Goal: Task Accomplishment & Management: Manage account settings

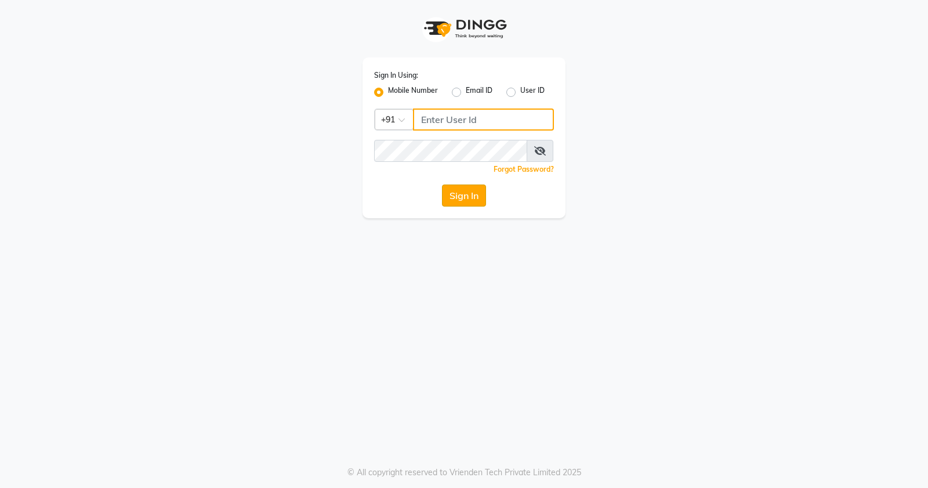
type input "9359328994"
click at [462, 190] on button "Sign In" at bounding box center [464, 195] width 44 height 22
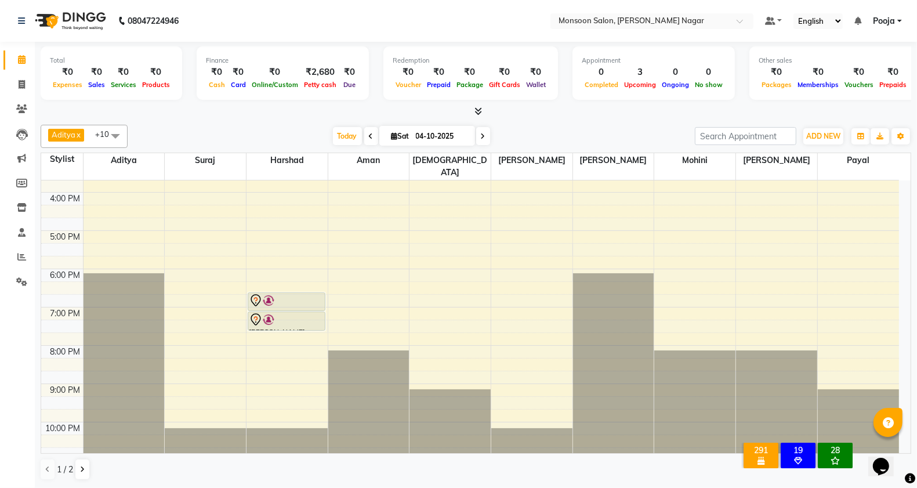
scroll to position [296, 0]
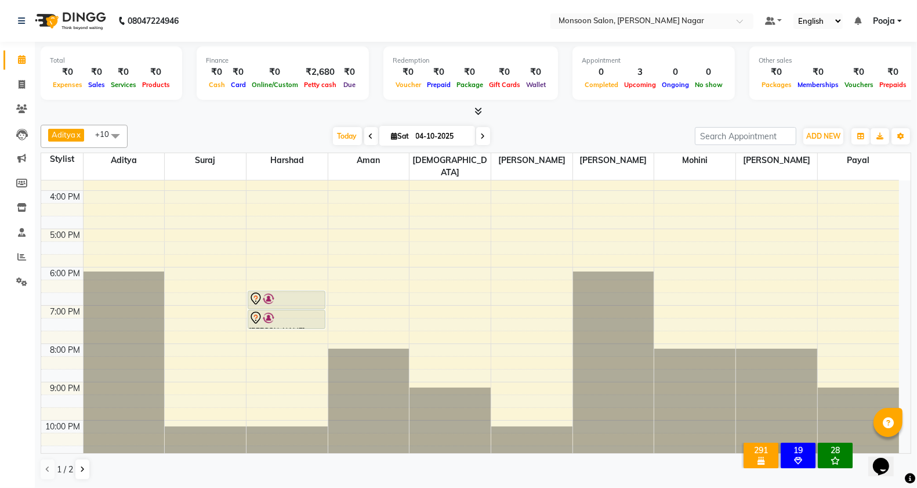
click at [476, 21] on nav "08047224946 Select Location × Monsoon Salon, Viman Nagar Default Panel My Panel…" at bounding box center [458, 21] width 917 height 42
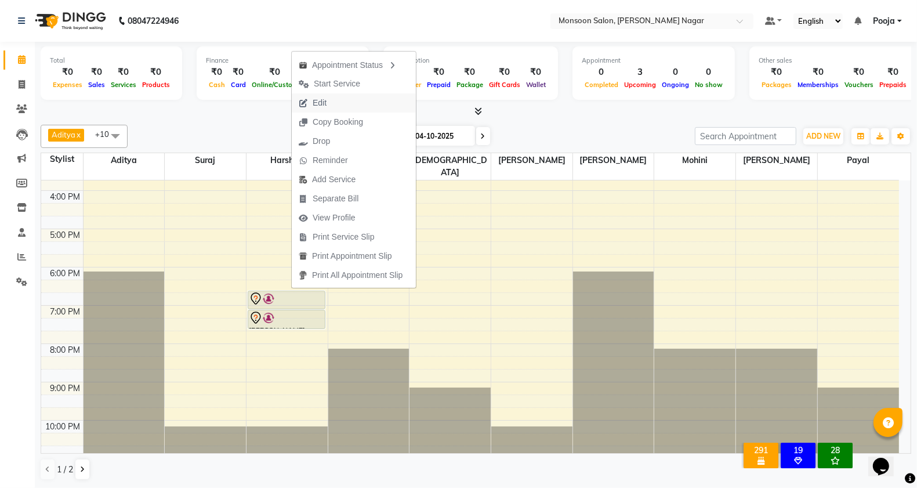
click at [317, 108] on span "Edit" at bounding box center [320, 103] width 14 height 12
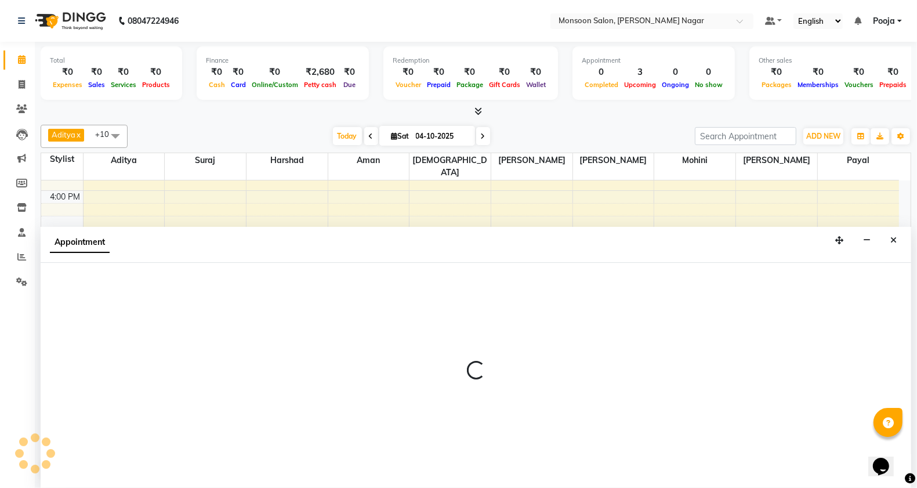
scroll to position [1, 0]
select select "tentative"
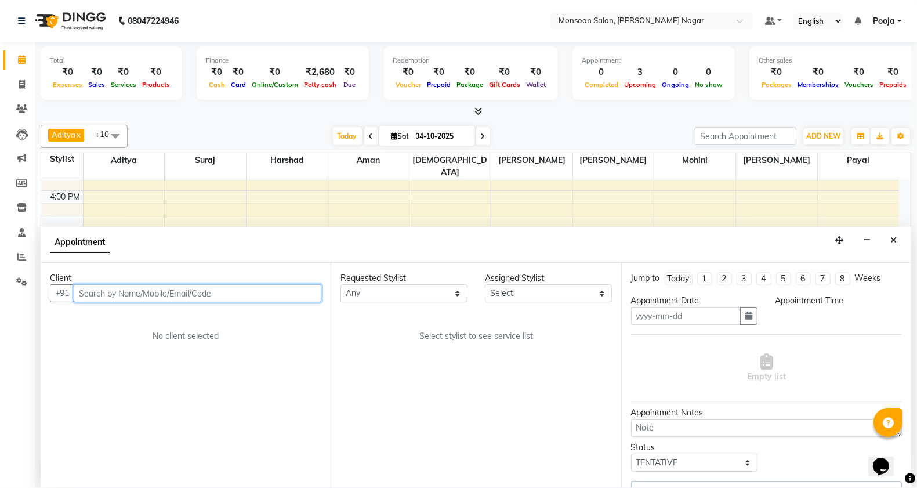
type input "04-10-2025"
select select "59624"
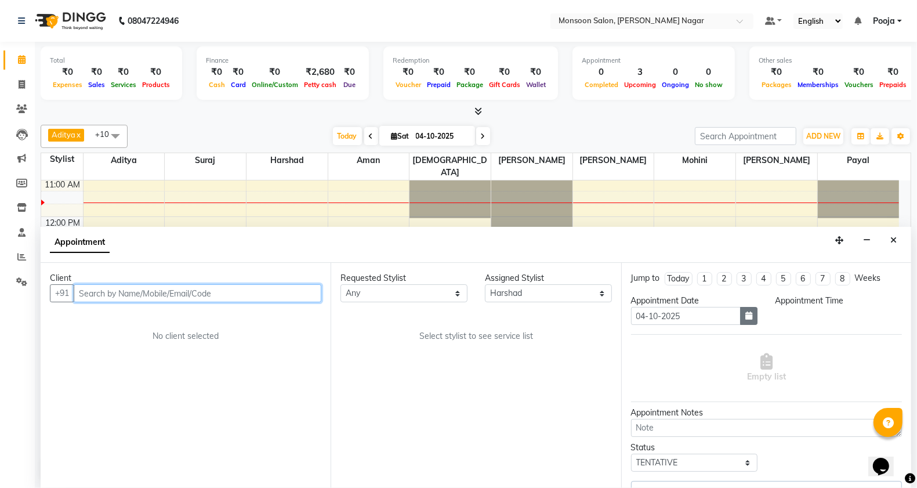
select select "1110"
select select "2167"
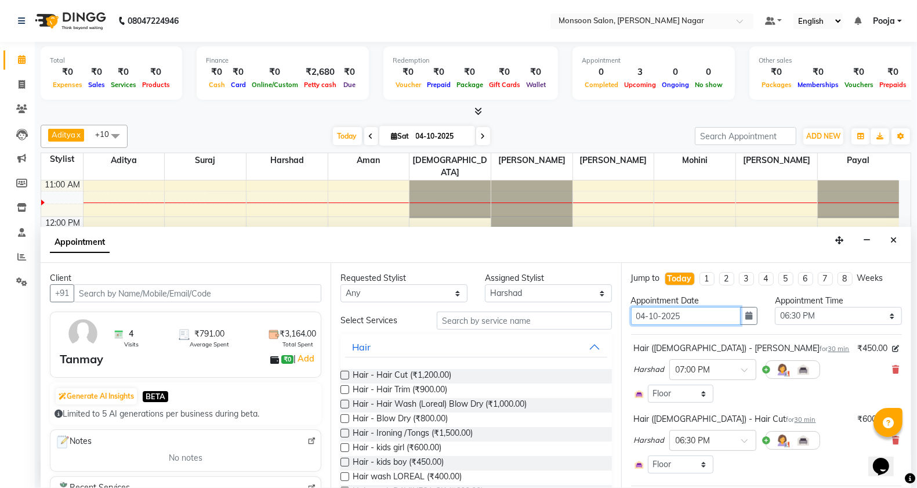
click at [729, 316] on input "04-10-2025" at bounding box center [686, 316] width 110 height 18
click at [746, 315] on icon "button" at bounding box center [749, 316] width 7 height 8
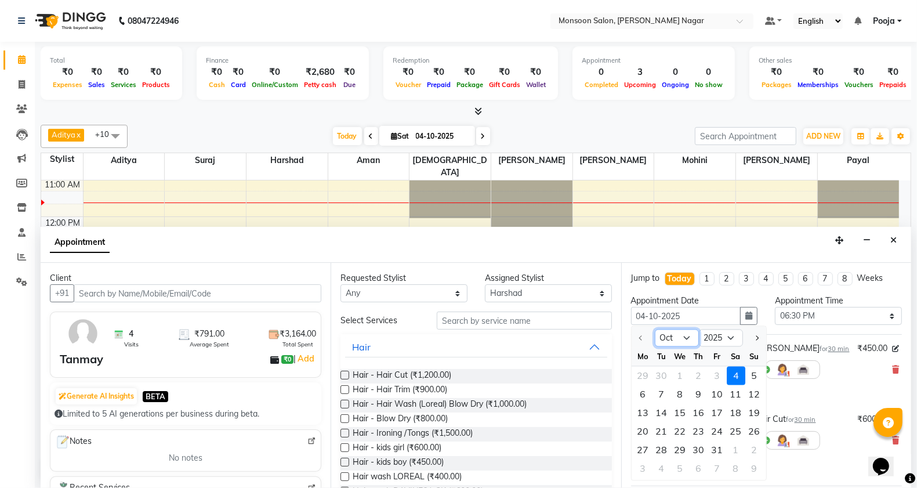
click at [690, 341] on select "Oct Nov Dec" at bounding box center [677, 338] width 44 height 17
select select "11"
click at [655, 330] on select "Oct Nov Dec" at bounding box center [677, 338] width 44 height 17
click at [718, 393] on div "7" at bounding box center [717, 394] width 19 height 19
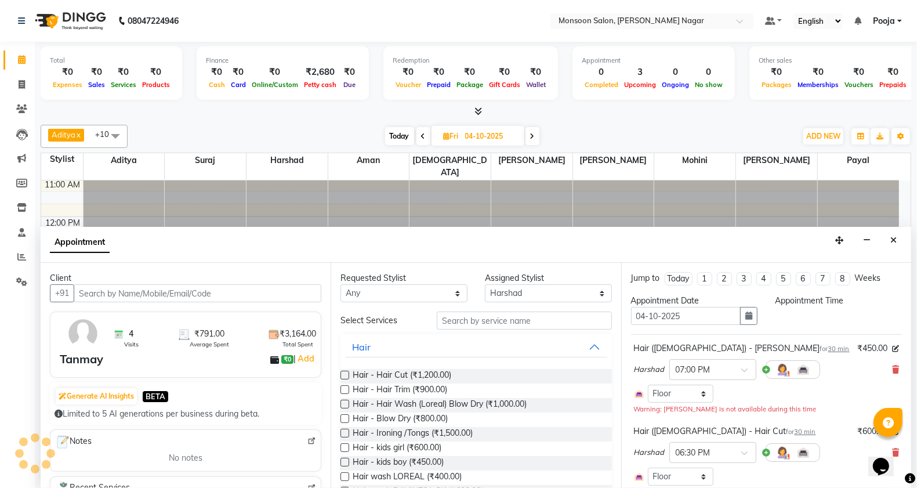
type input "07-11-2025"
select select "1110"
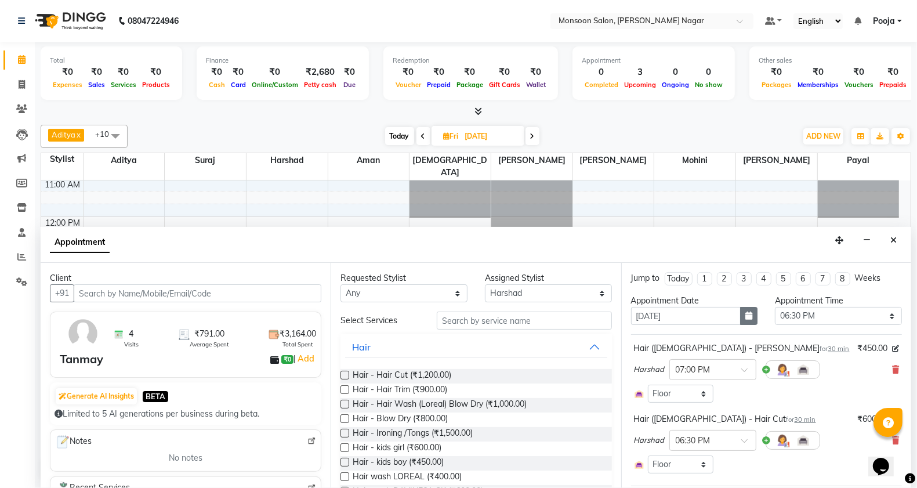
click at [746, 317] on icon "button" at bounding box center [749, 316] width 7 height 8
select select "11"
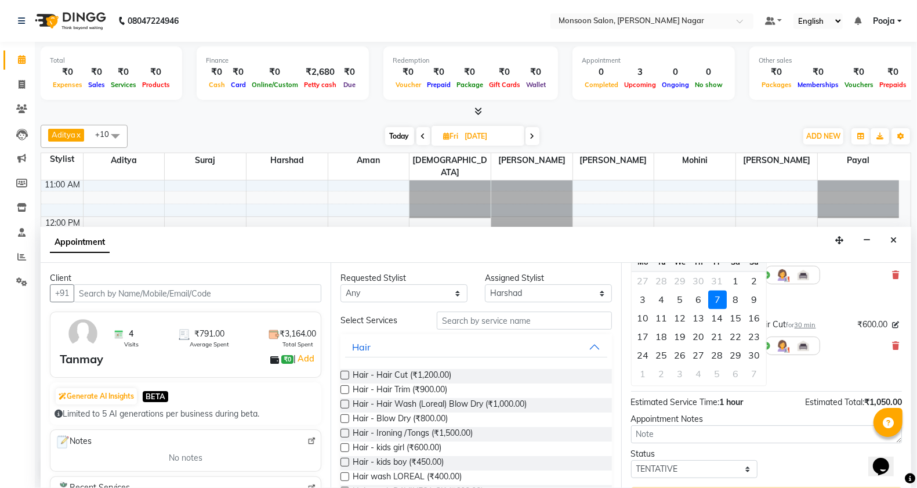
scroll to position [125, 0]
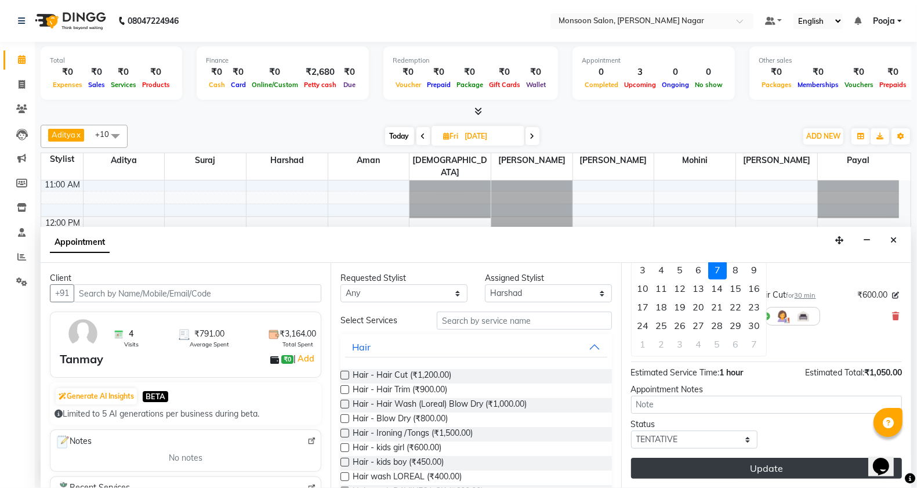
click at [750, 471] on button "Update" at bounding box center [766, 468] width 271 height 21
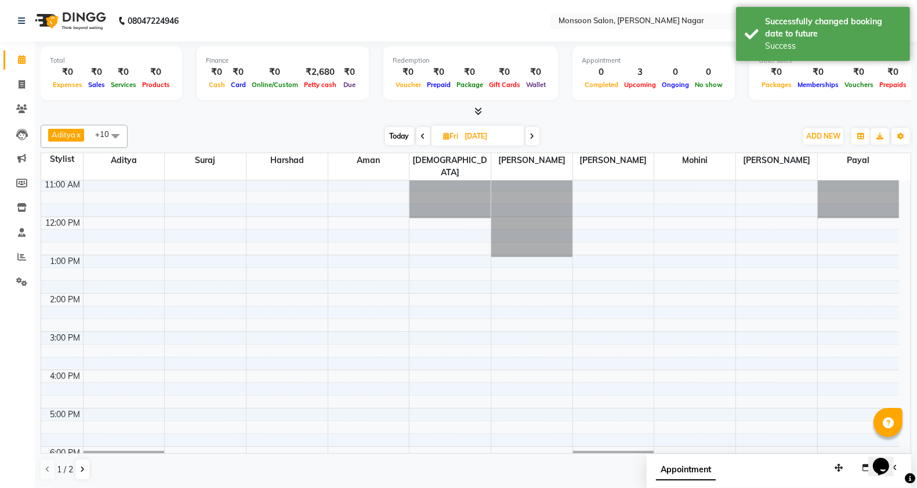
scroll to position [0, 0]
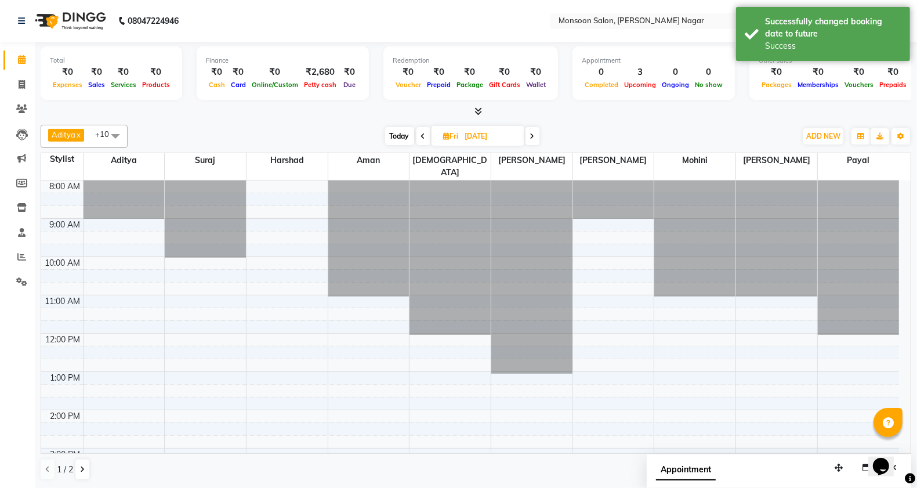
click at [398, 132] on span "Today" at bounding box center [399, 136] width 29 height 18
type input "04-10-2025"
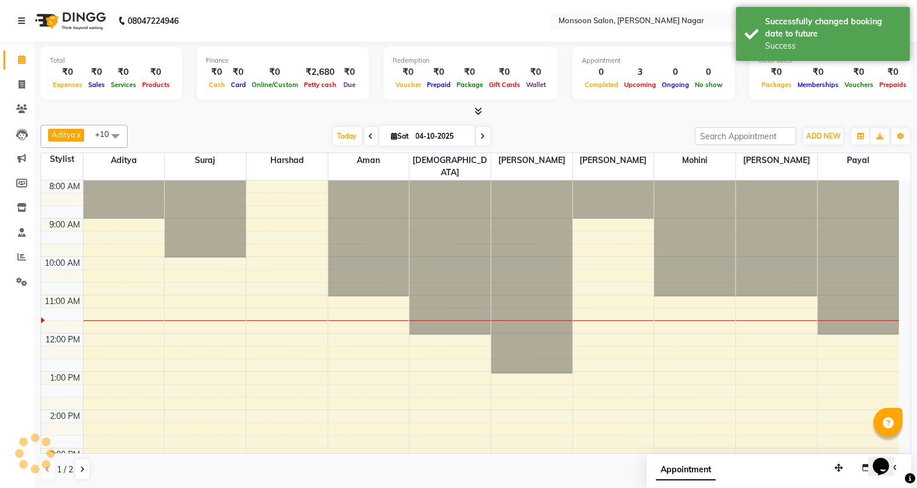
scroll to position [117, 0]
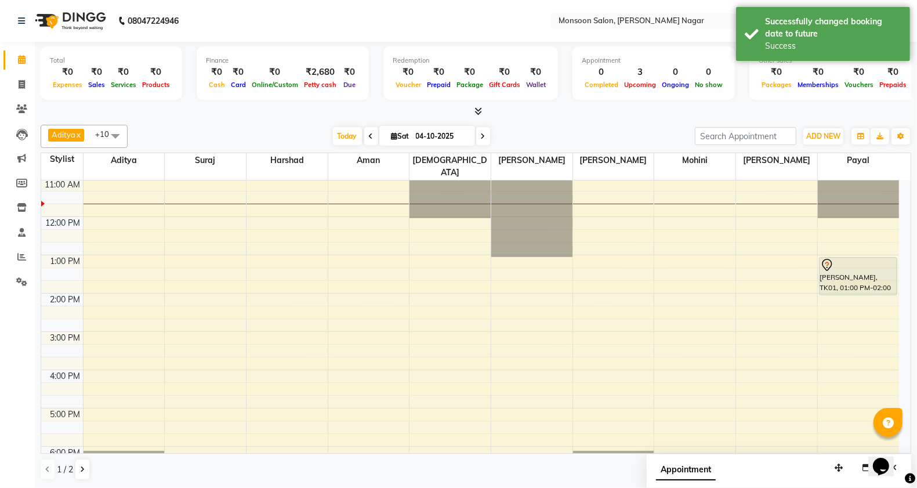
click at [437, 136] on input "04-10-2025" at bounding box center [442, 136] width 58 height 17
select select "10"
select select "2025"
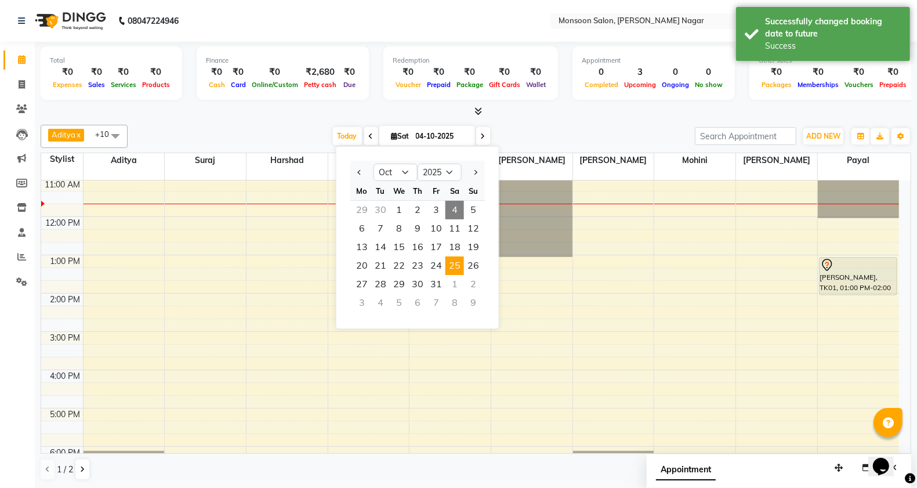
click at [455, 268] on span "25" at bounding box center [455, 265] width 19 height 19
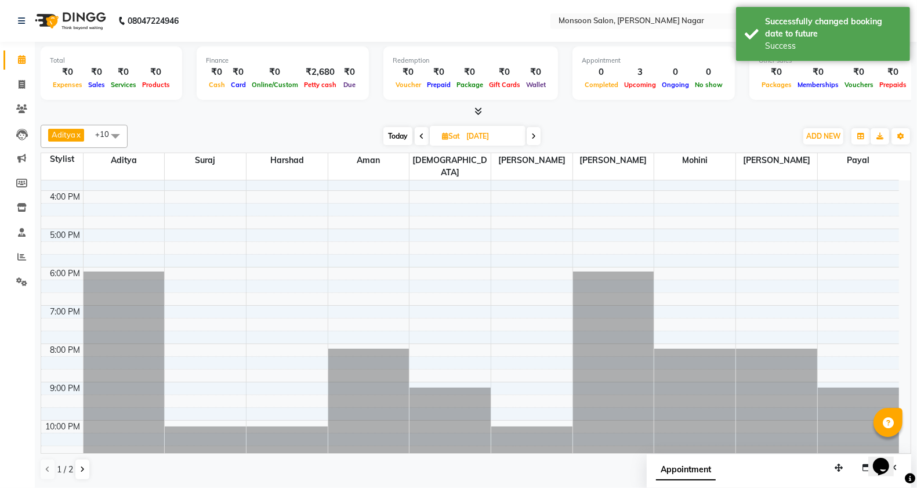
scroll to position [0, 0]
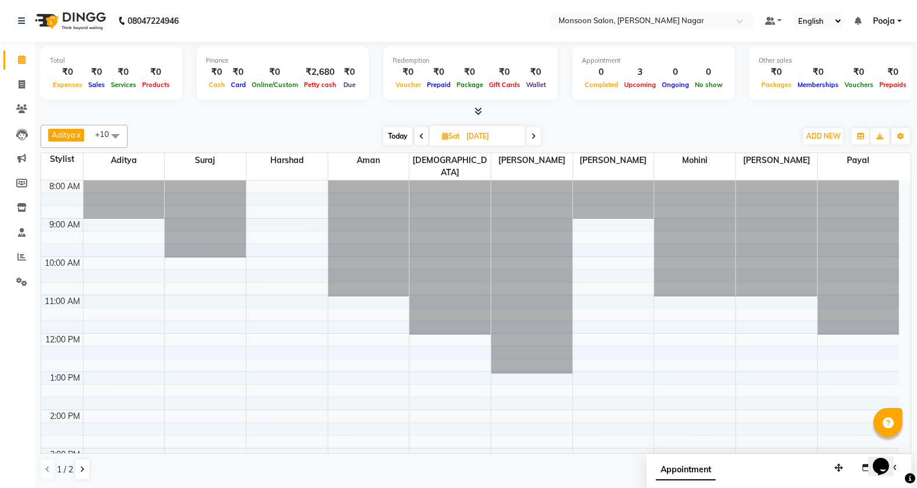
click at [422, 135] on icon at bounding box center [421, 136] width 5 height 7
type input "24-10-2025"
click at [21, 112] on icon at bounding box center [21, 108] width 11 height 9
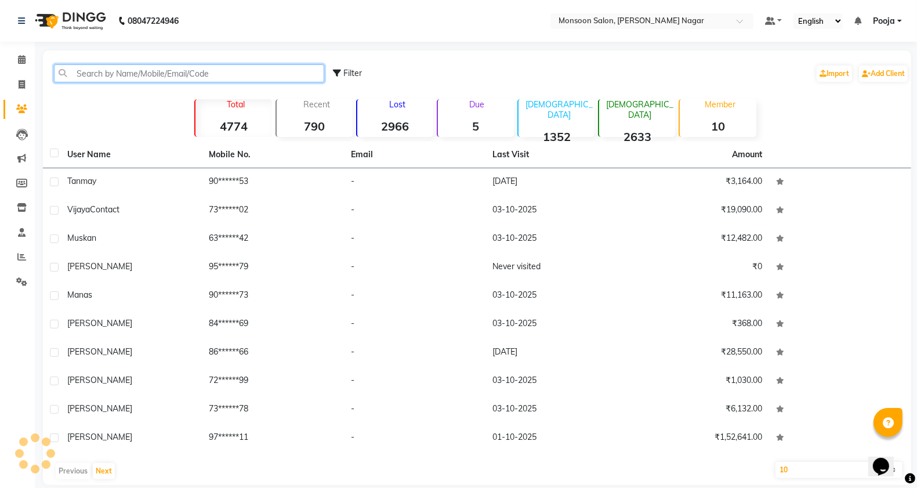
click at [196, 75] on input "text" at bounding box center [189, 73] width 270 height 18
paste input "97958 50511"
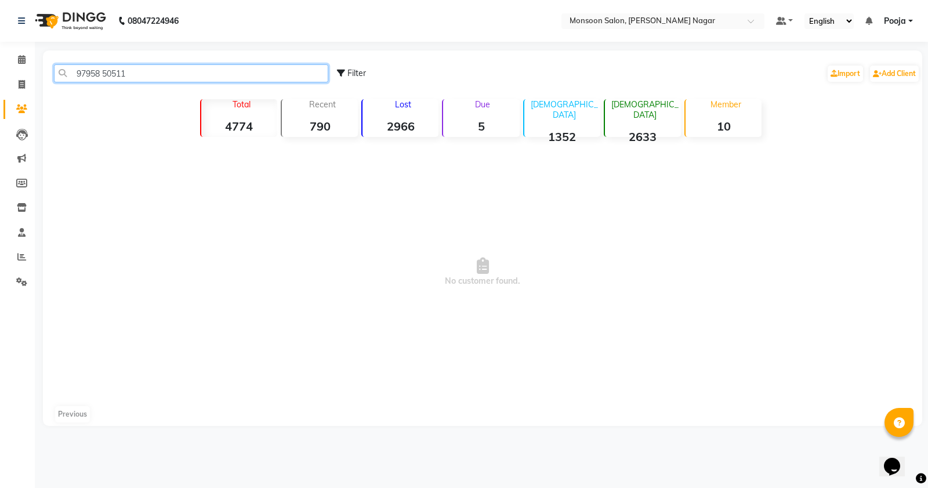
click at [107, 73] on input "97958 50511" at bounding box center [191, 73] width 274 height 18
click at [151, 73] on input "9795850511" at bounding box center [191, 73] width 274 height 18
type input "9"
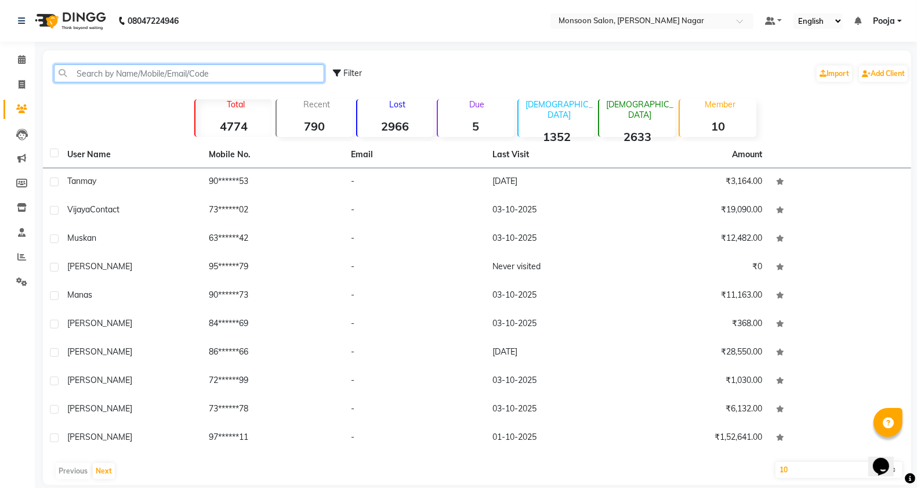
click at [115, 73] on input "text" at bounding box center [189, 73] width 270 height 18
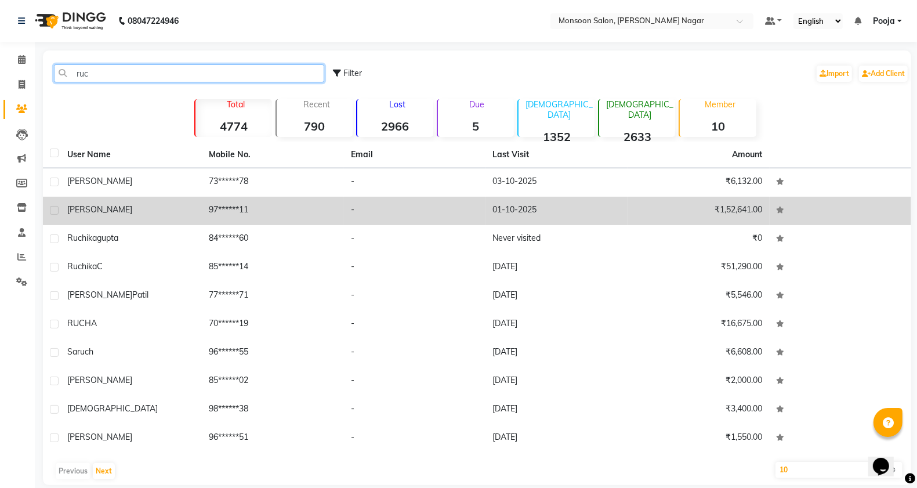
type input "ruc"
click at [276, 207] on td "97******11" at bounding box center [273, 211] width 142 height 28
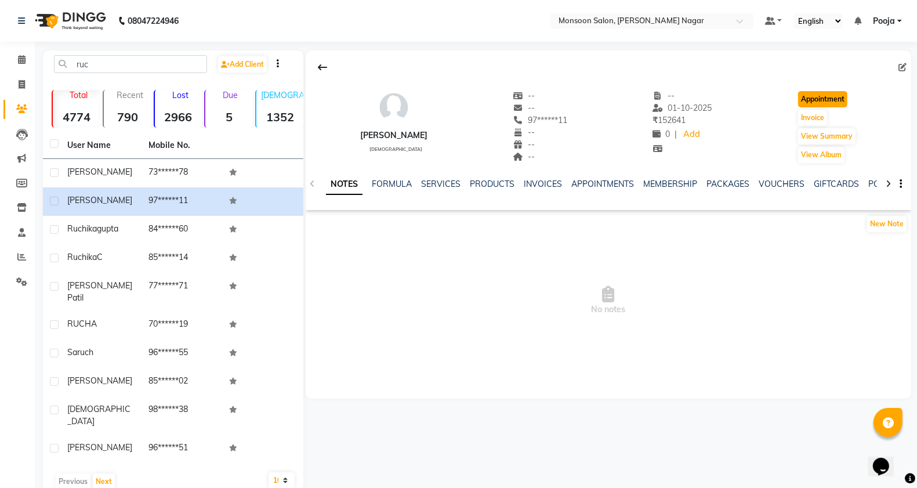
click at [815, 97] on button "Appointment" at bounding box center [822, 99] width 49 height 16
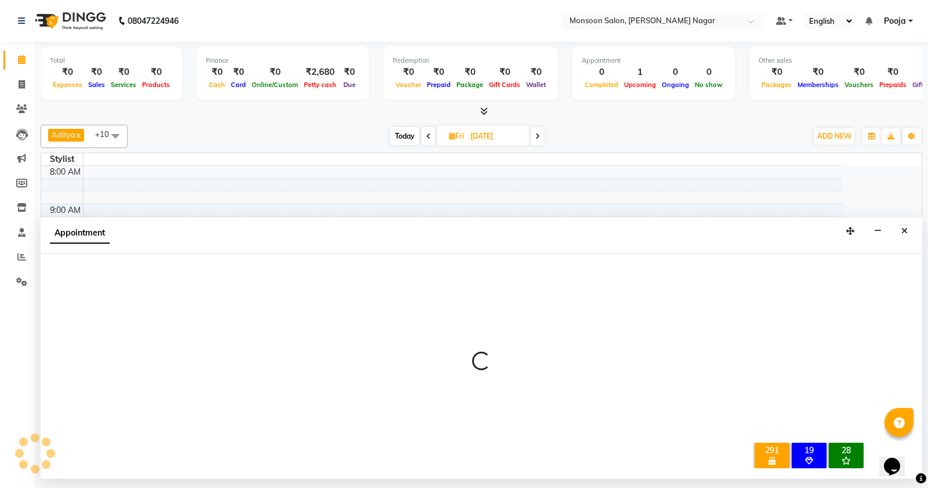
type input "04-10-2025"
select select "540"
select select "tentative"
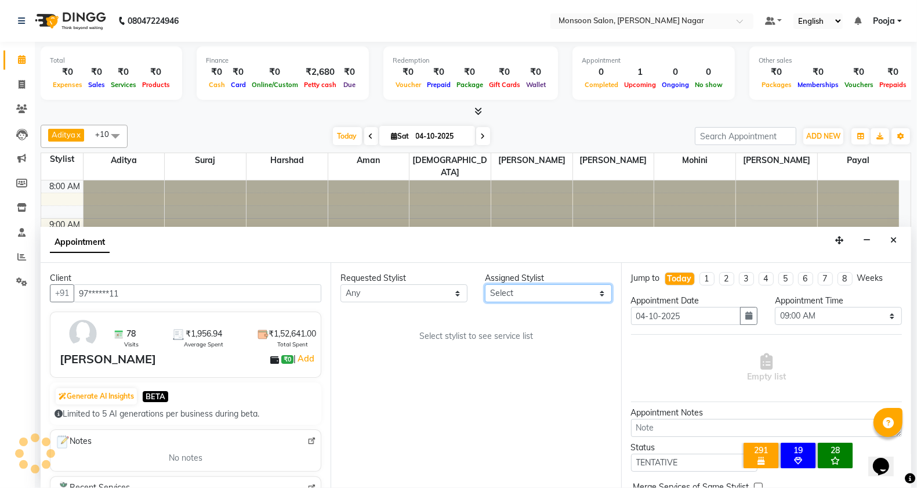
click at [529, 291] on select "Select [PERSON_NAME] [PERSON_NAME] [PERSON_NAME] [PERSON_NAME] [PERSON_NAME] Po…" at bounding box center [548, 293] width 127 height 18
select select "51999"
click at [485, 285] on select "Select [PERSON_NAME] [PERSON_NAME] [PERSON_NAME] [PERSON_NAME] [PERSON_NAME] Po…" at bounding box center [548, 293] width 127 height 18
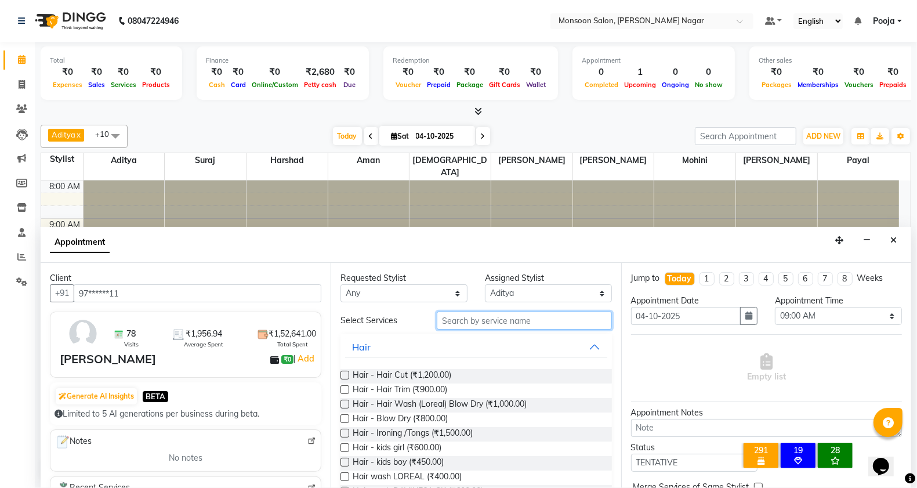
click at [477, 320] on input "text" at bounding box center [524, 321] width 175 height 18
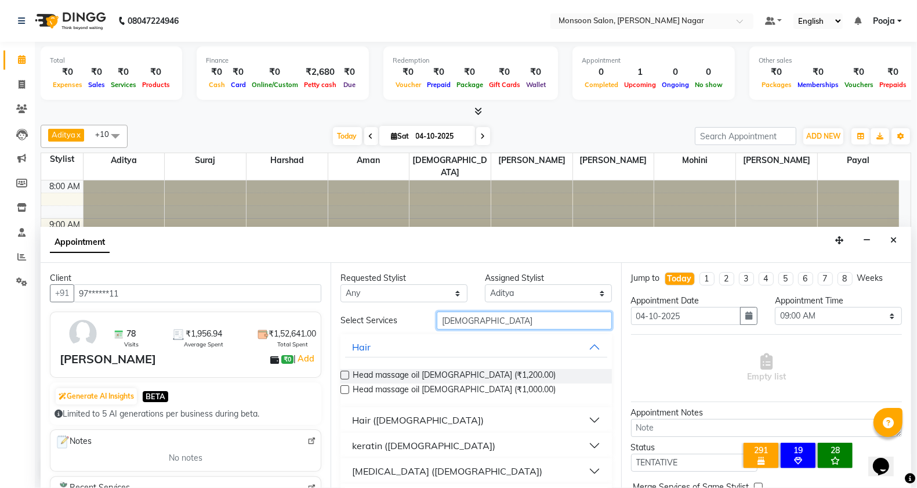
type input "male"
click at [387, 418] on div "Hair ([DEMOGRAPHIC_DATA])" at bounding box center [418, 420] width 132 height 14
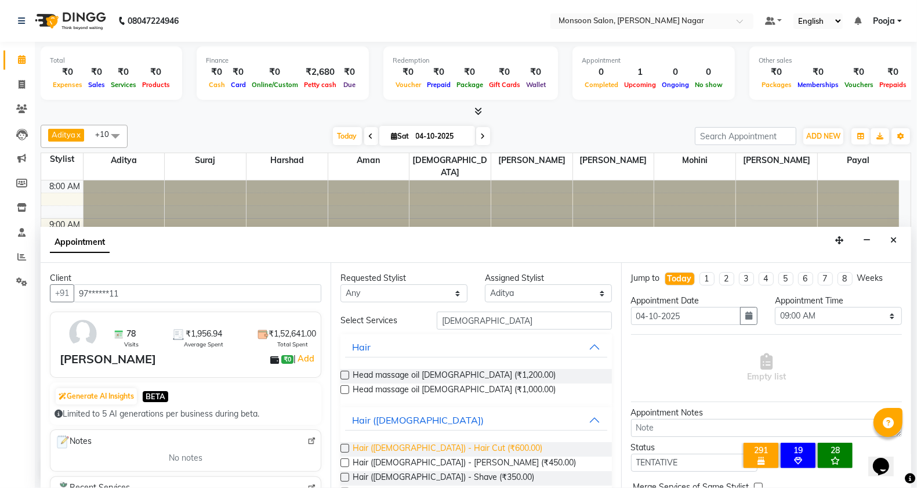
click at [405, 448] on span "Hair (Male) - Hair Cut (₹600.00)" at bounding box center [448, 449] width 190 height 15
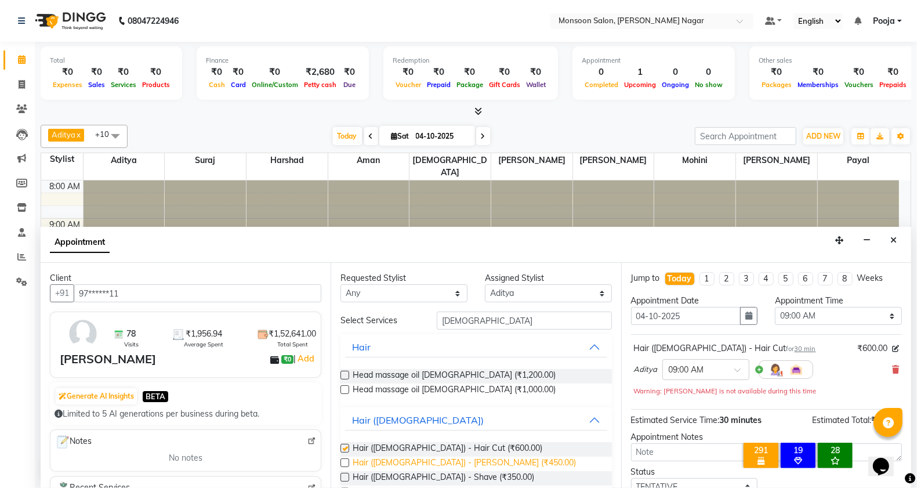
checkbox input "false"
click at [416, 464] on span "Hair (Male) - Beard (₹450.00)" at bounding box center [464, 464] width 223 height 15
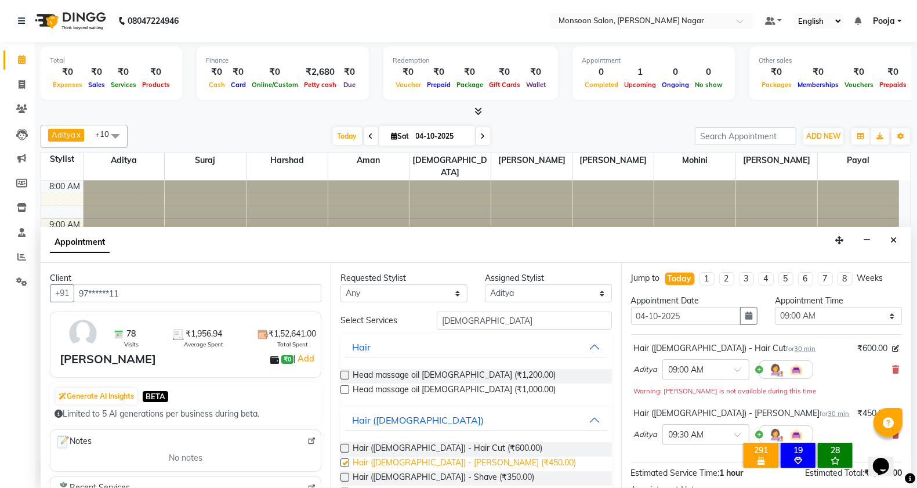
checkbox input "false"
click at [816, 316] on select "Select 09:00 AM 09:15 AM 09:30 AM 09:45 AM 10:00 AM 10:15 AM 10:30 AM 10:45 AM …" at bounding box center [838, 316] width 127 height 18
select select "840"
click at [775, 307] on select "Select 09:00 AM 09:15 AM 09:30 AM 09:45 AM 10:00 AM 10:15 AM 10:30 AM 10:45 AM …" at bounding box center [838, 316] width 127 height 18
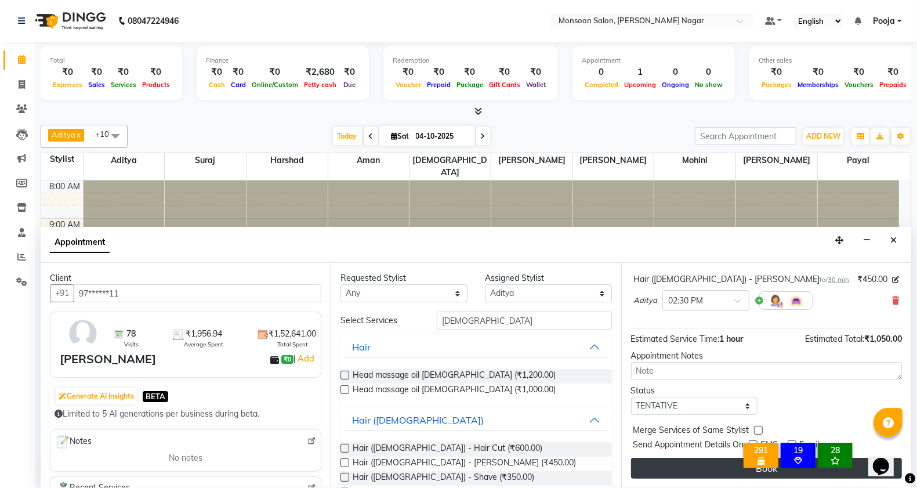
click at [711, 473] on button "Book" at bounding box center [766, 468] width 271 height 21
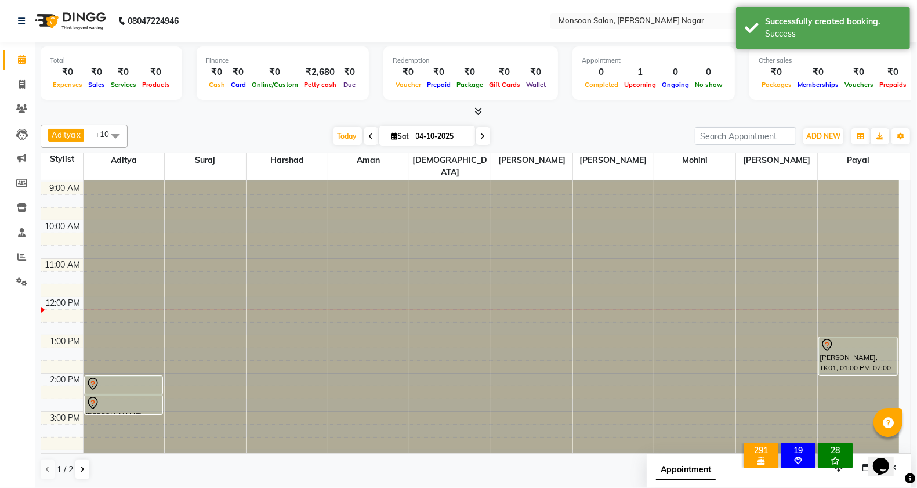
scroll to position [0, 0]
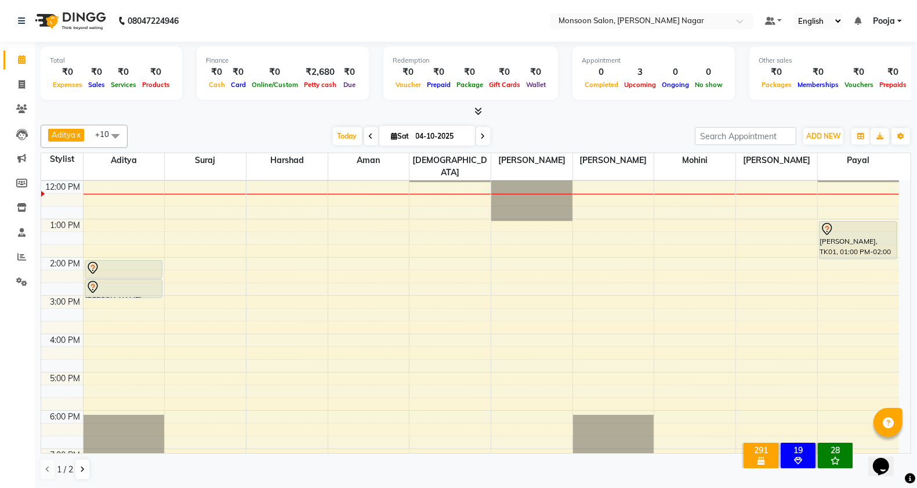
scroll to position [193, 0]
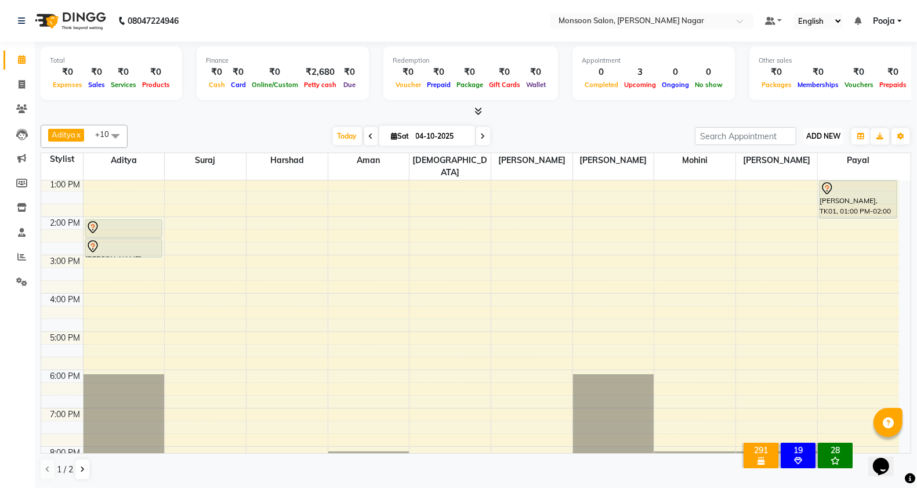
click at [824, 132] on span "ADD NEW" at bounding box center [823, 136] width 34 height 9
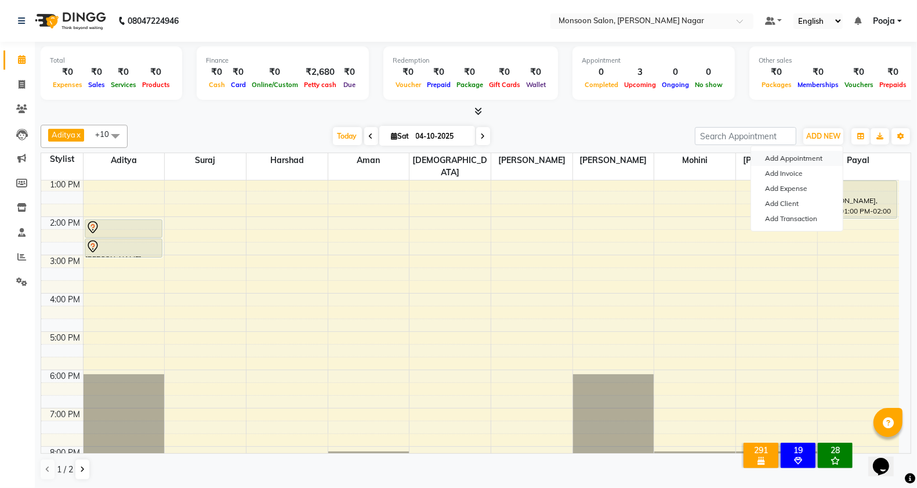
click at [797, 155] on button "Add Appointment" at bounding box center [797, 158] width 92 height 15
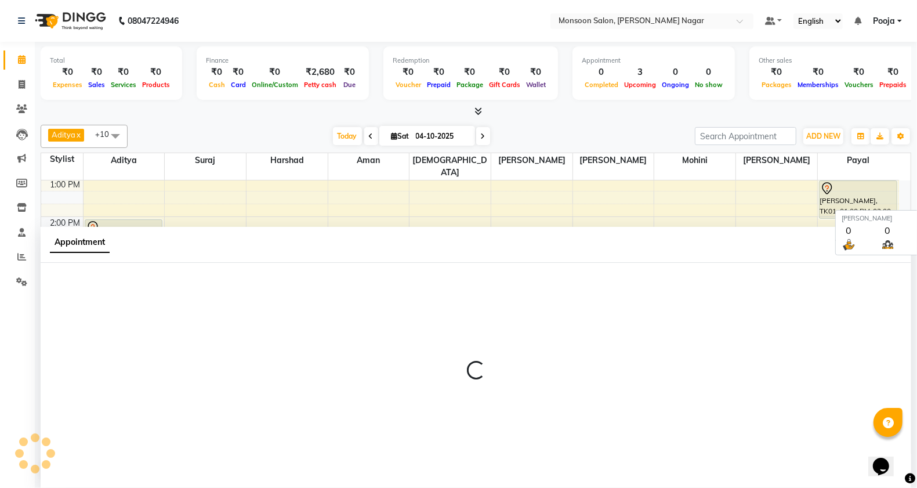
select select "540"
select select "tentative"
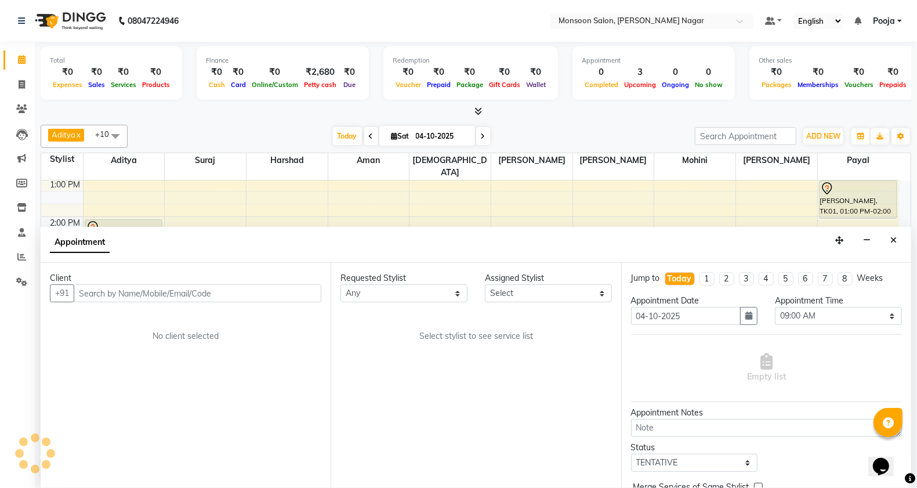
scroll to position [1, 0]
click at [508, 292] on select "Select [PERSON_NAME] [PERSON_NAME] [PERSON_NAME] [PERSON_NAME] [PERSON_NAME] Po…" at bounding box center [548, 293] width 127 height 18
select select "51999"
click at [485, 284] on select "Select [PERSON_NAME] [PERSON_NAME] [PERSON_NAME] [PERSON_NAME] [PERSON_NAME] Po…" at bounding box center [548, 293] width 127 height 18
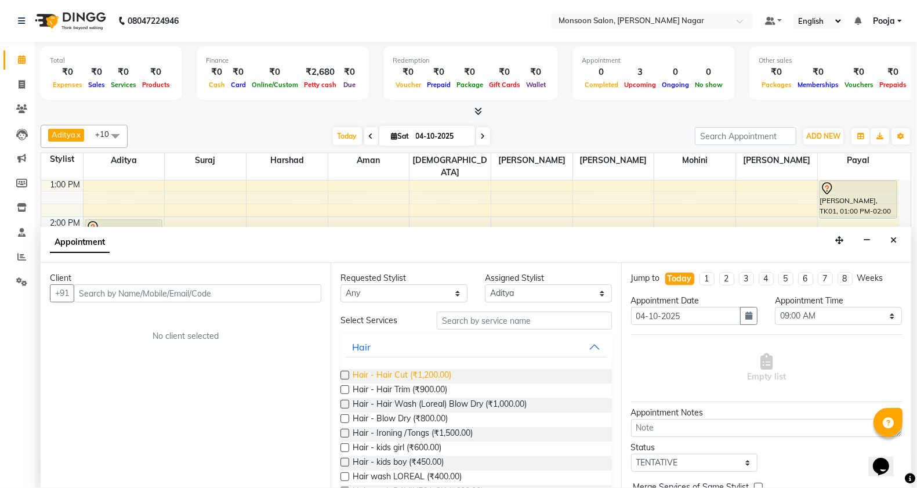
click at [435, 379] on span "Hair - Hair Cut (₹1,200.00)" at bounding box center [402, 376] width 99 height 15
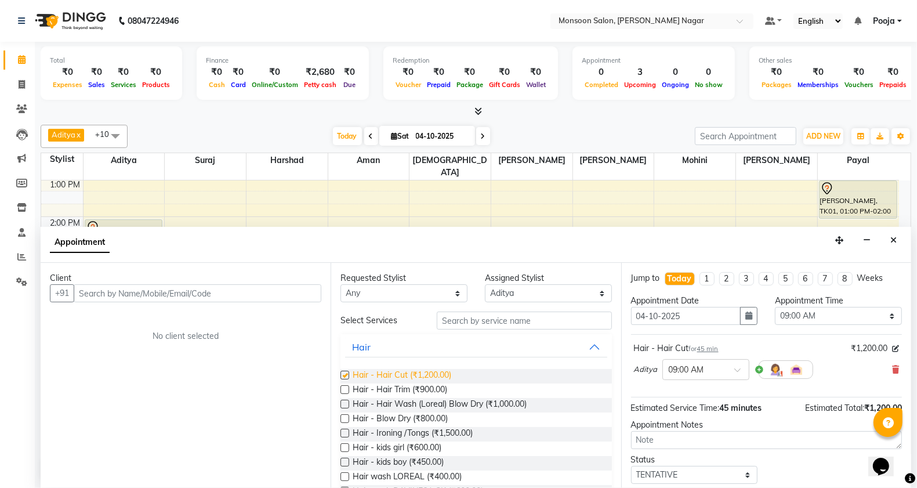
checkbox input "false"
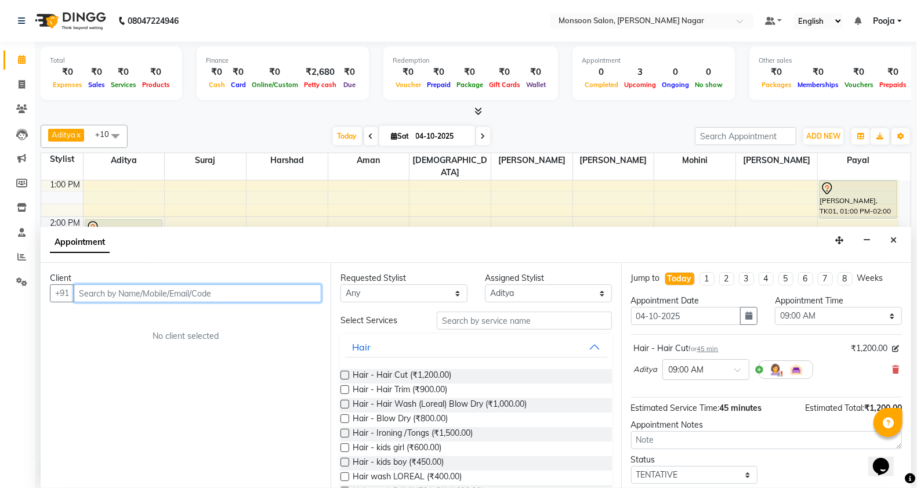
click at [253, 284] on input "text" at bounding box center [198, 293] width 248 height 18
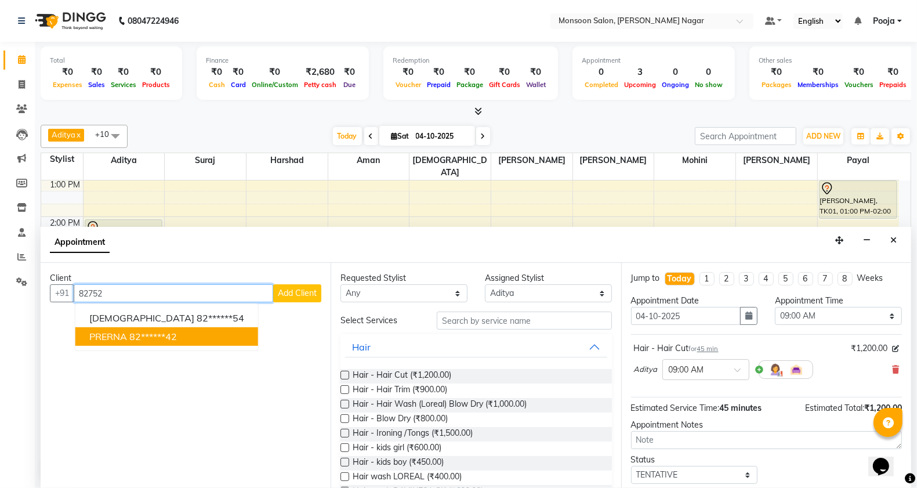
click at [154, 338] on ngb-highlight "82******42" at bounding box center [153, 337] width 48 height 12
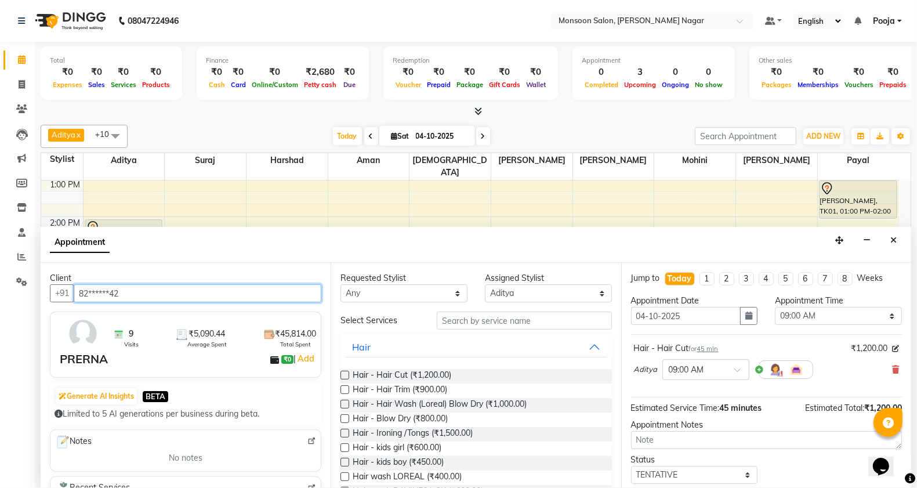
type input "82******42"
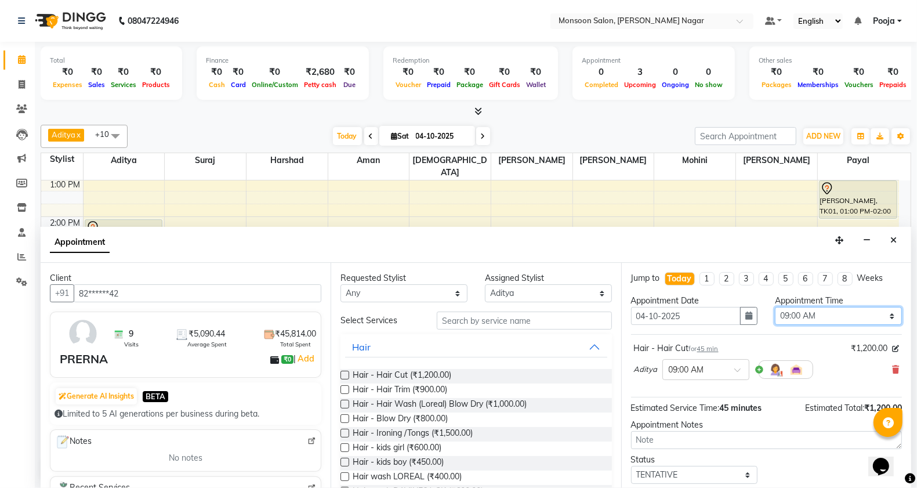
click at [804, 317] on select "Select 09:00 AM 09:15 AM 09:30 AM 09:45 AM 10:00 AM 10:15 AM 10:30 AM 10:45 AM …" at bounding box center [838, 316] width 127 height 18
select select "960"
click at [775, 307] on select "Select 09:00 AM 09:15 AM 09:30 AM 09:45 AM 10:00 AM 10:15 AM 10:30 AM 10:45 AM …" at bounding box center [838, 316] width 127 height 18
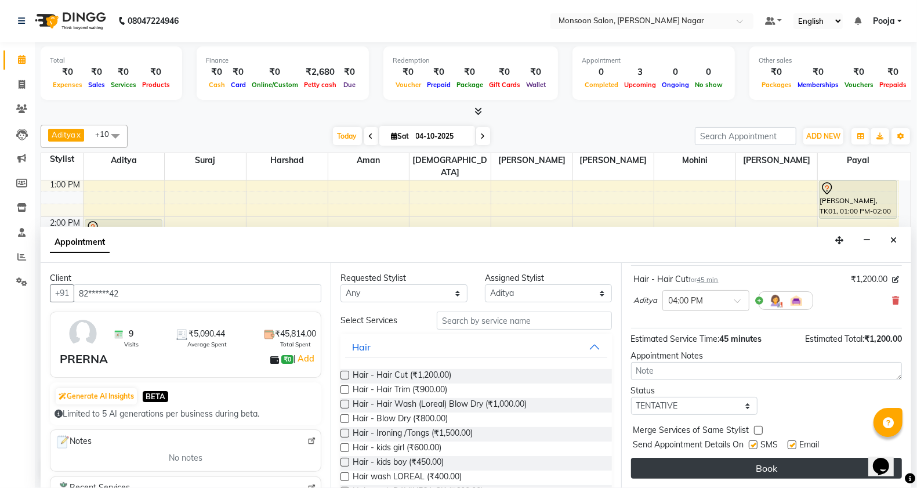
click at [740, 470] on button "Book" at bounding box center [766, 468] width 271 height 21
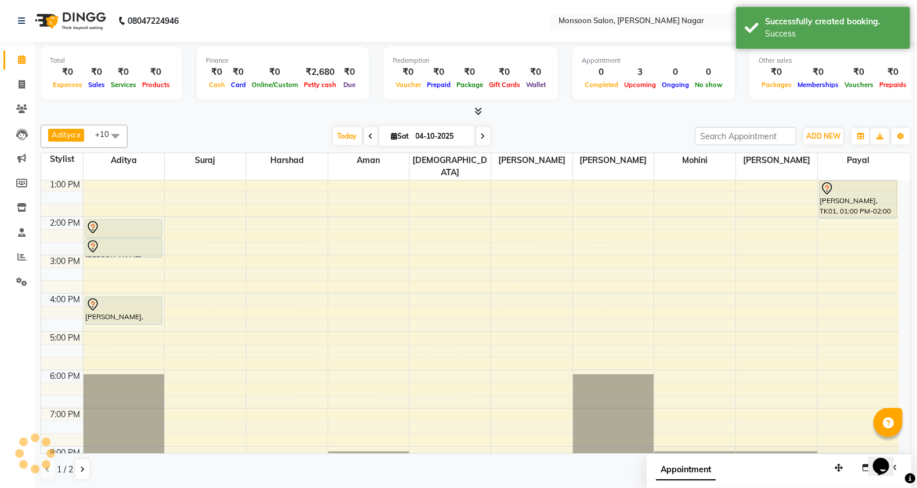
scroll to position [0, 0]
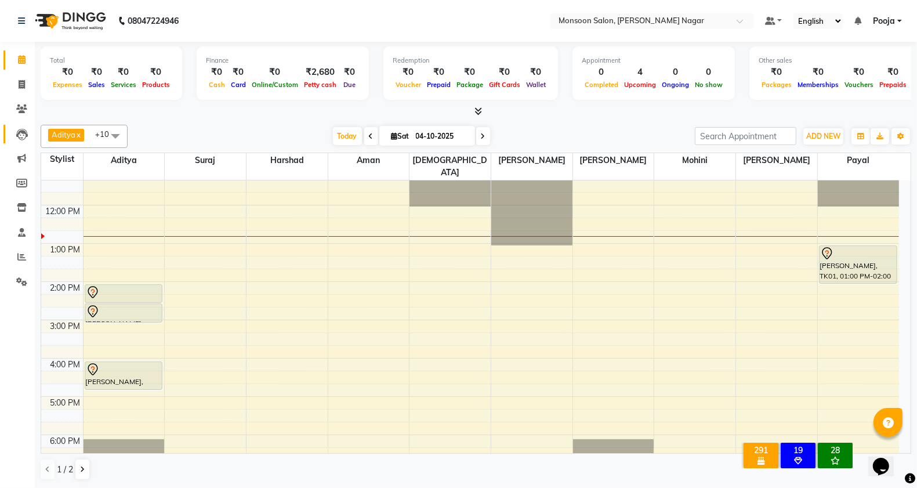
scroll to position [102, 0]
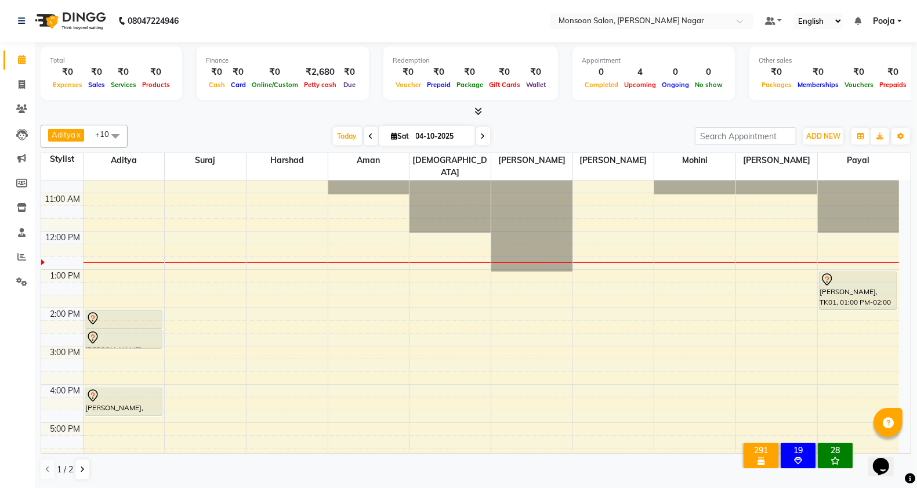
click at [15, 94] on li "Invoice" at bounding box center [17, 85] width 35 height 25
click at [19, 85] on icon at bounding box center [22, 84] width 6 height 9
select select "4905"
select select "service"
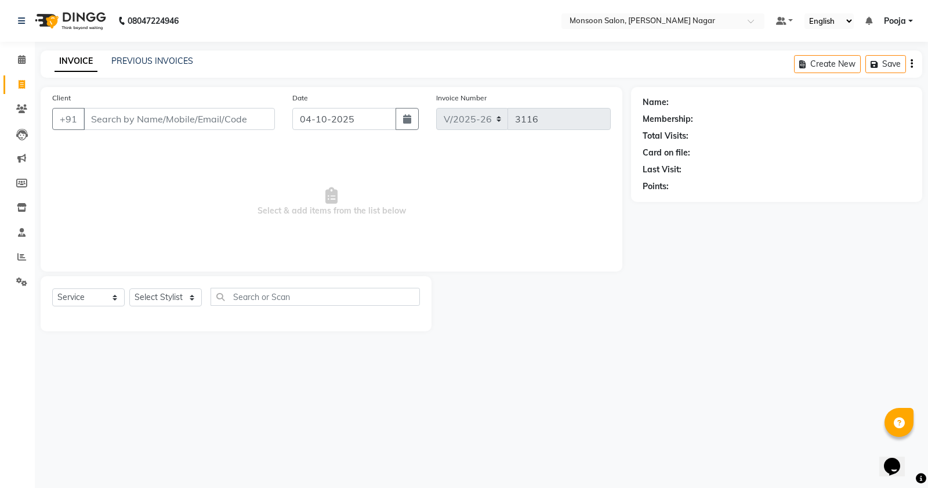
click at [210, 120] on input "Client" at bounding box center [179, 119] width 191 height 22
click at [216, 120] on input "Client" at bounding box center [179, 119] width 191 height 22
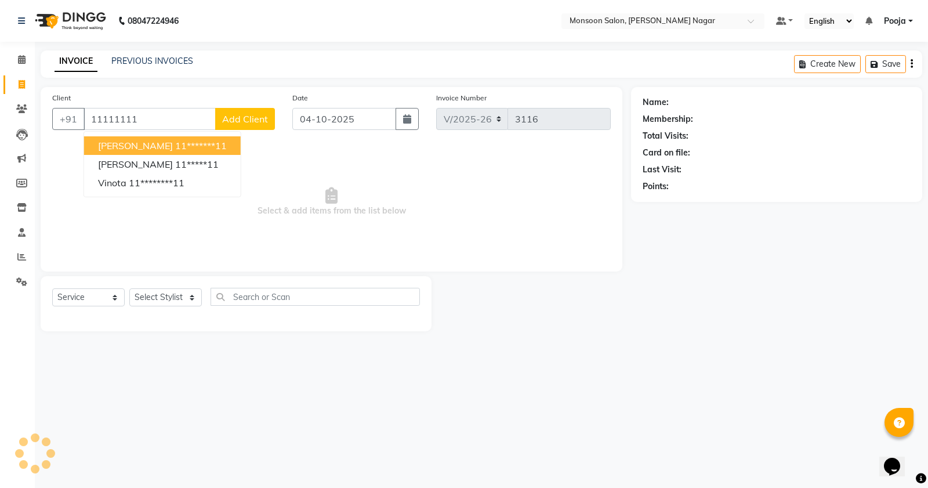
click at [175, 142] on ngb-highlight "11*******11" at bounding box center [201, 146] width 52 height 12
type input "11*******11"
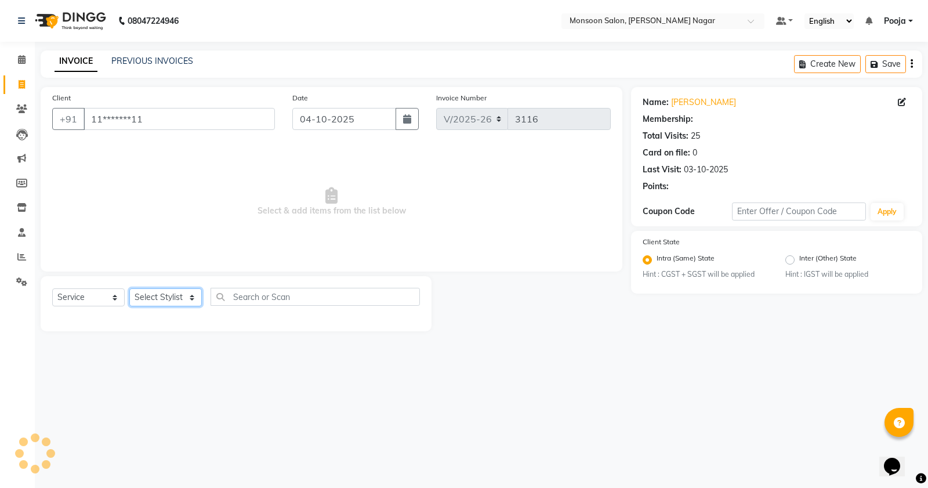
select select "1: Object"
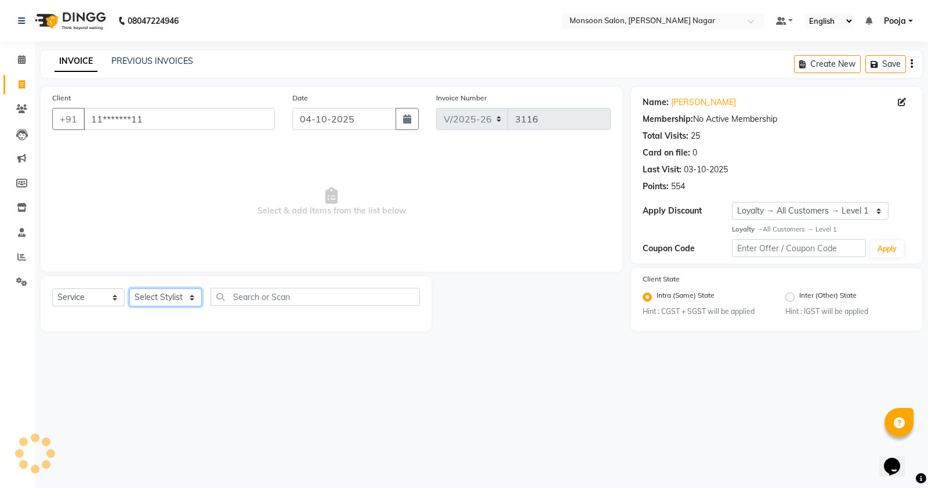
click at [149, 299] on select "Select Stylist Aditya Aman Amruta Harriet Harshad Mohini Payal Pooja Rajeshree …" at bounding box center [165, 297] width 73 height 18
select select "89609"
click at [129, 288] on select "Select Stylist Aditya Aman Amruta Harriet Harshad Mohini Payal Pooja Rajeshree …" at bounding box center [165, 297] width 73 height 18
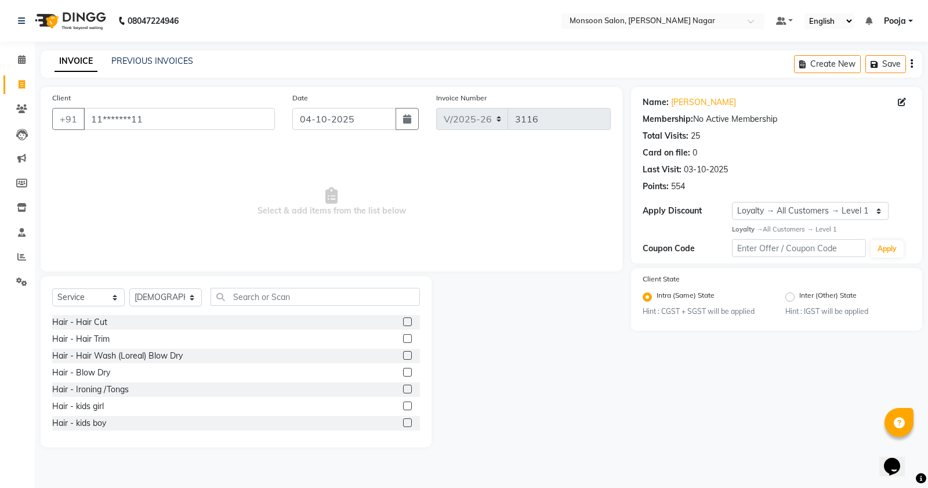
click at [312, 307] on div "Select Service Product Membership Package Voucher Prepaid Gift Card Select Styl…" at bounding box center [236, 301] width 368 height 27
click at [312, 295] on input "text" at bounding box center [315, 297] width 209 height 18
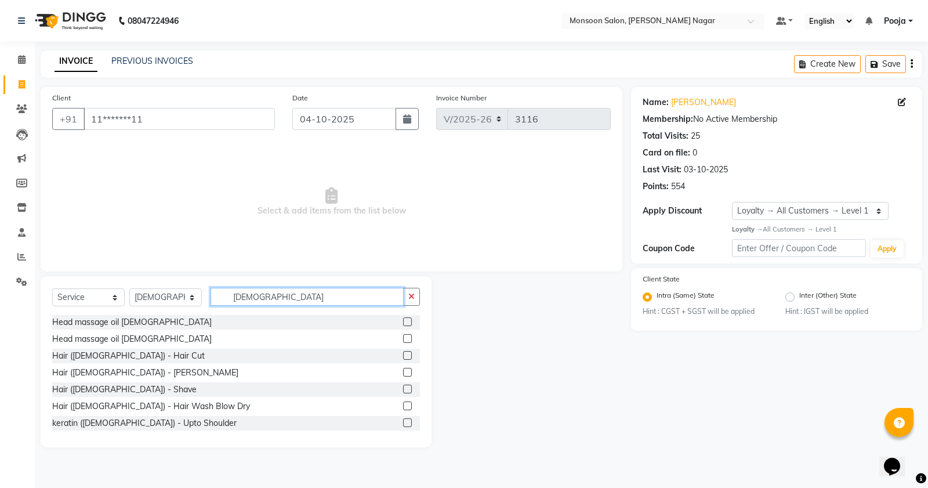
type input "MALE"
click at [403, 352] on label at bounding box center [407, 355] width 9 height 9
click at [403, 352] on input "checkbox" at bounding box center [407, 356] width 8 height 8
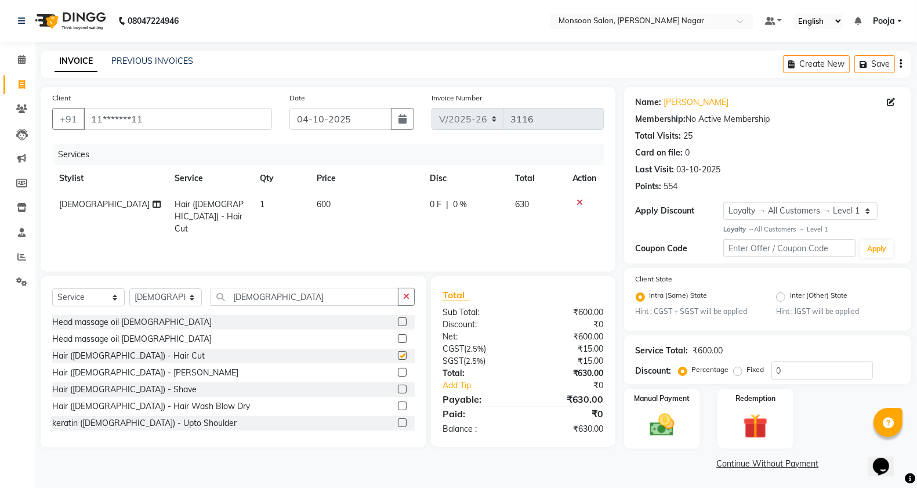
checkbox input "false"
click at [901, 64] on icon "button" at bounding box center [901, 64] width 2 height 1
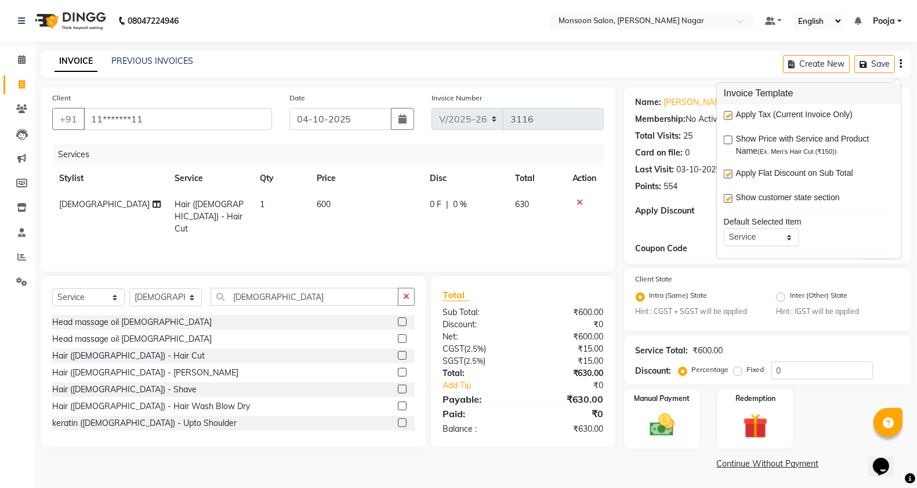
click at [732, 116] on label at bounding box center [728, 115] width 9 height 9
click at [732, 116] on input "checkbox" at bounding box center [728, 117] width 8 height 8
checkbox input "false"
click at [670, 438] on img at bounding box center [662, 425] width 41 height 29
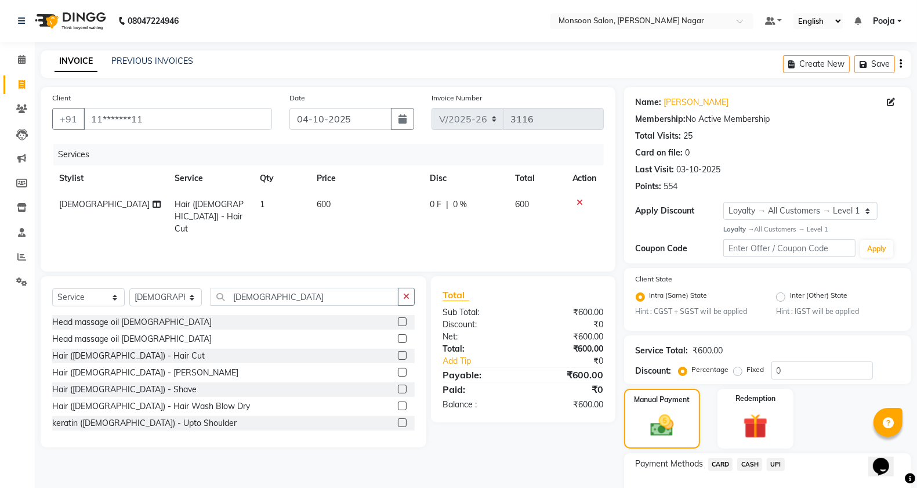
click at [776, 462] on span "UPI" at bounding box center [776, 464] width 18 height 13
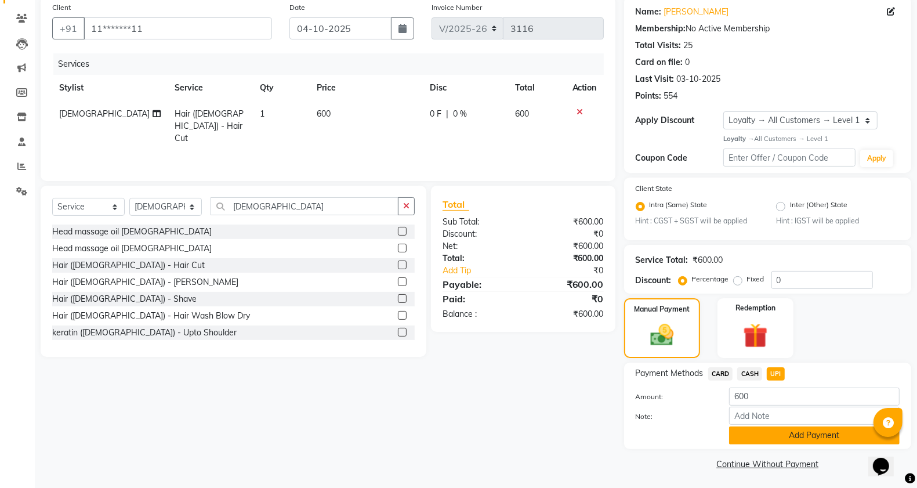
click at [770, 430] on button "Add Payment" at bounding box center [814, 435] width 171 height 18
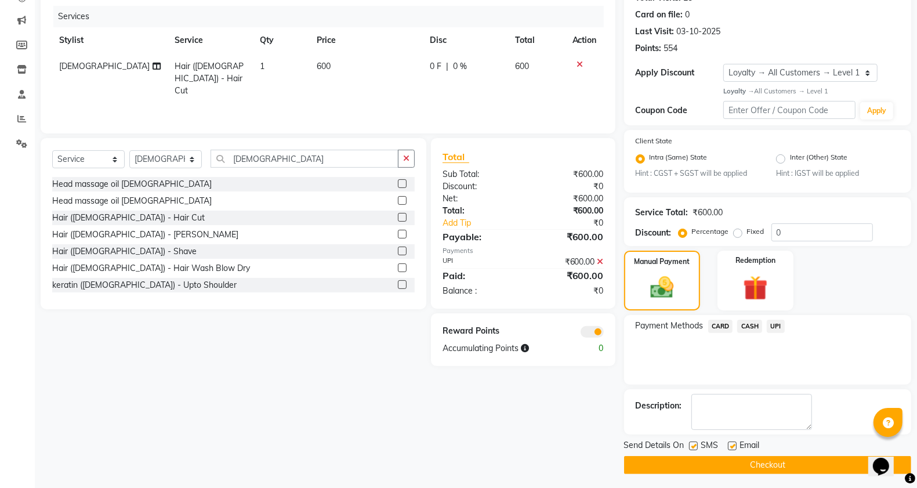
scroll to position [140, 0]
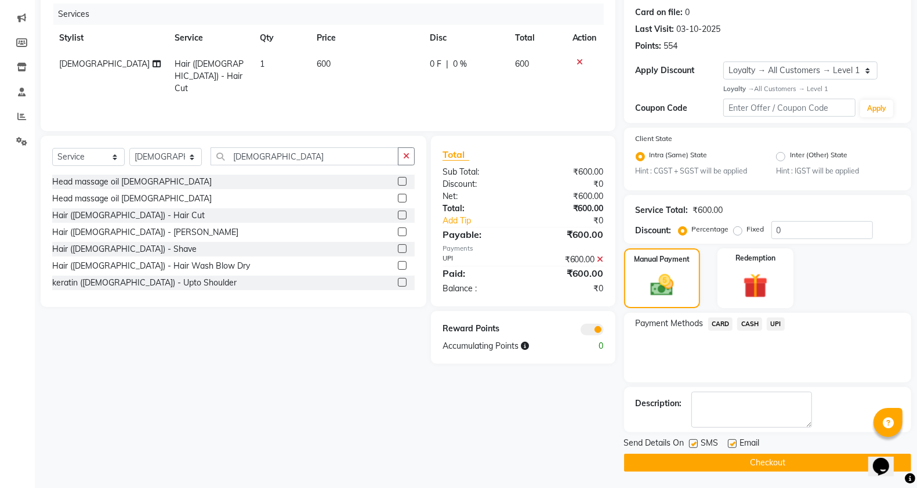
click at [758, 461] on button "Checkout" at bounding box center [767, 463] width 287 height 18
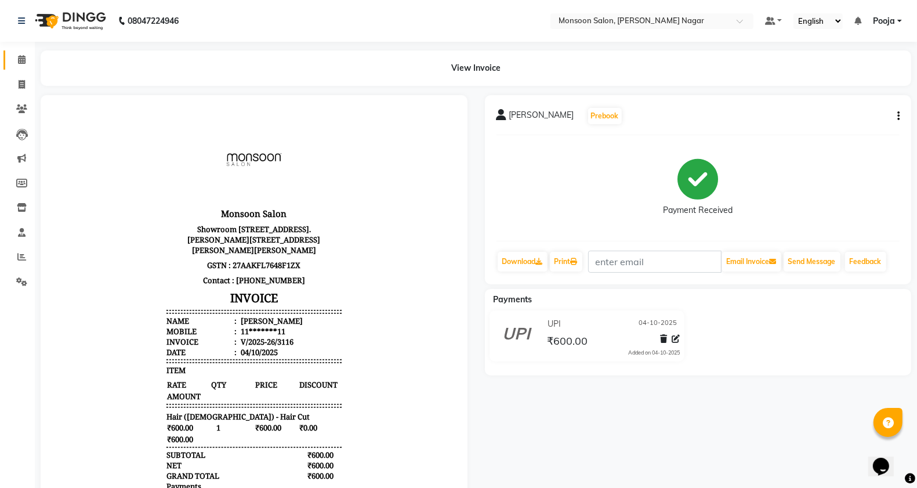
click at [23, 50] on link "Calendar" at bounding box center [17, 59] width 28 height 19
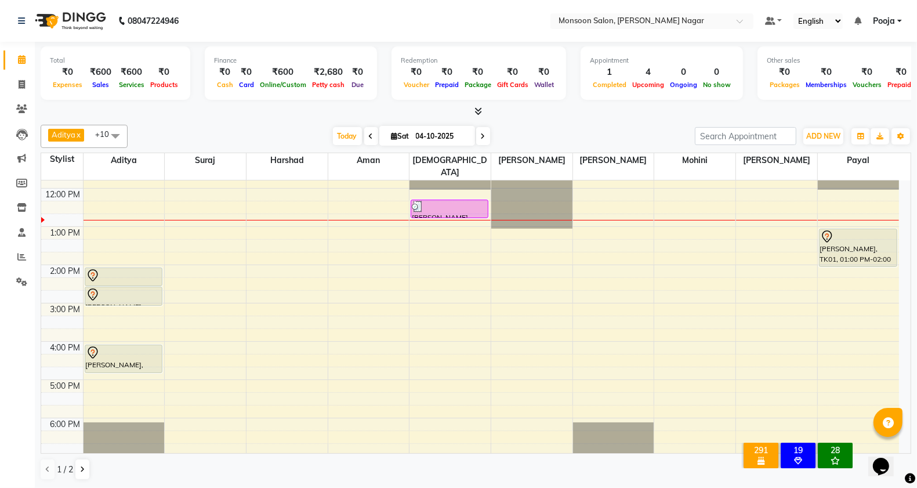
scroll to position [102, 0]
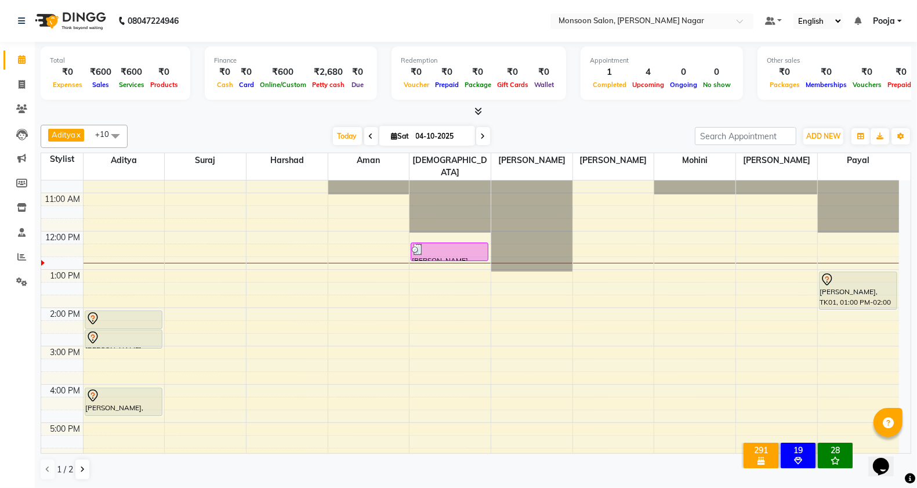
click at [479, 111] on icon at bounding box center [479, 111] width 8 height 9
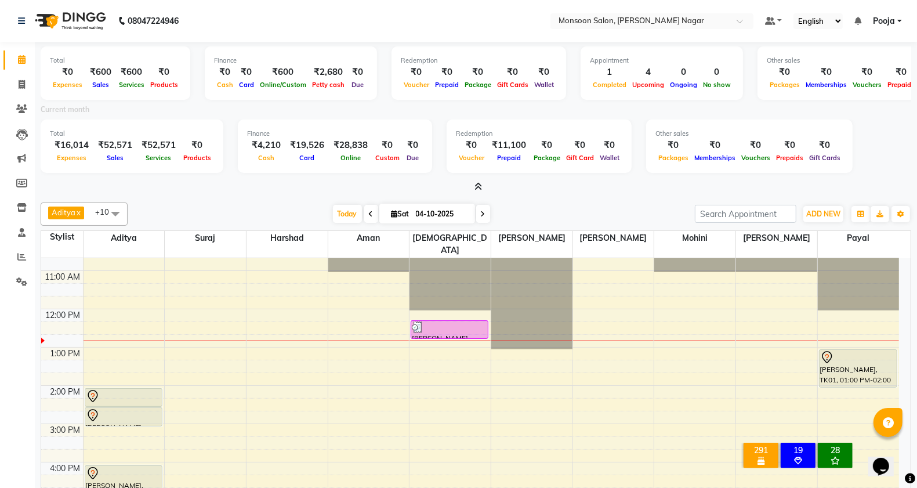
click at [479, 181] on span at bounding box center [476, 187] width 12 height 12
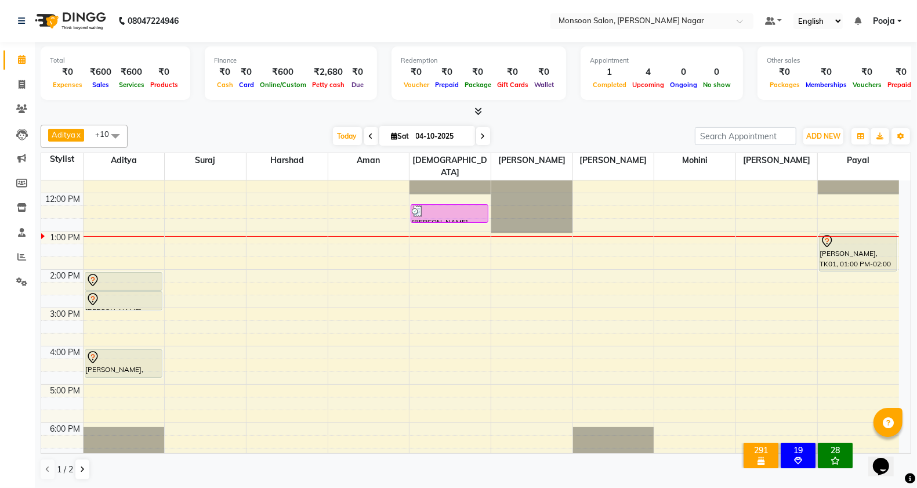
scroll to position [193, 0]
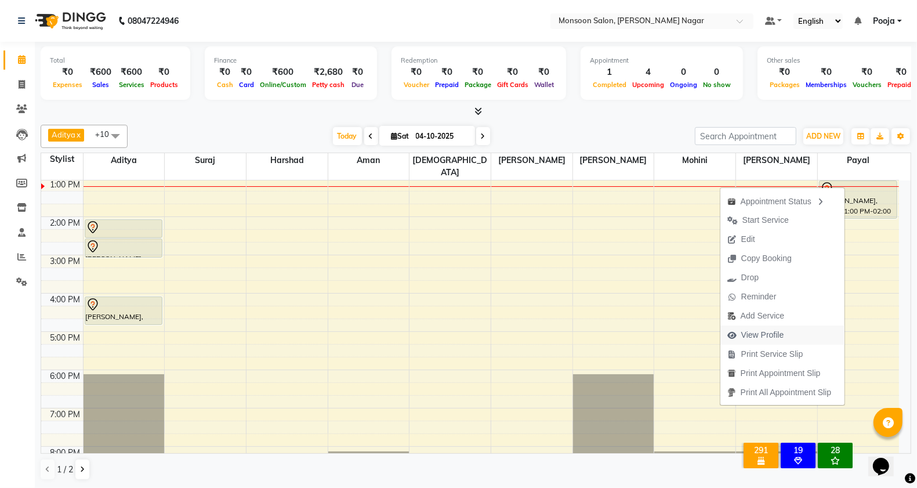
click at [758, 334] on span "View Profile" at bounding box center [762, 335] width 43 height 12
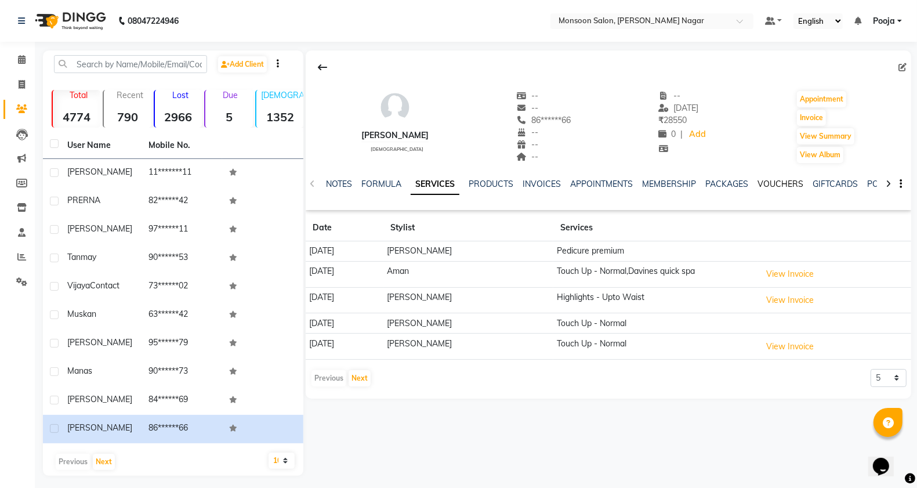
click at [782, 184] on link "VOUCHERS" at bounding box center [781, 184] width 46 height 10
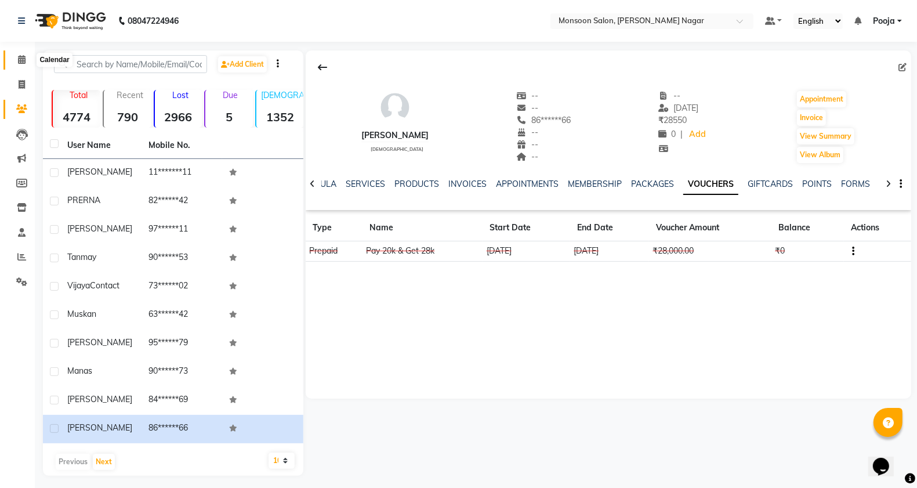
click at [23, 53] on span at bounding box center [22, 59] width 20 height 13
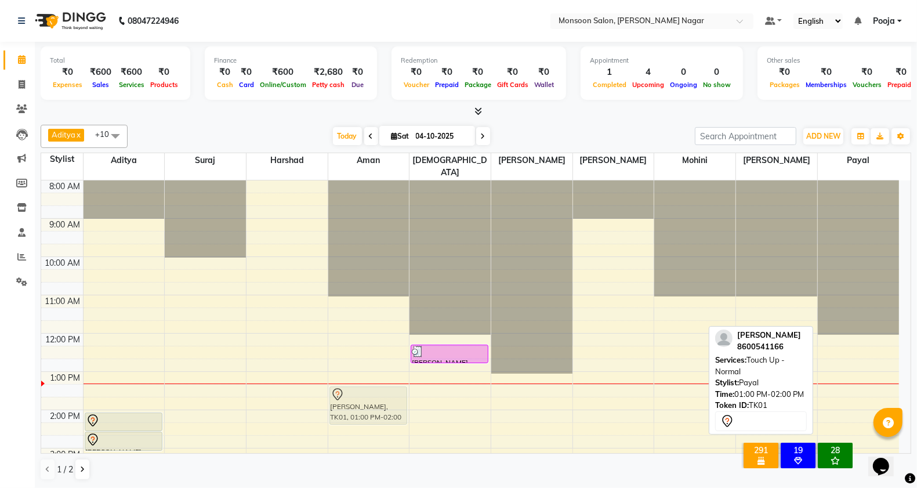
drag, startPoint x: 847, startPoint y: 384, endPoint x: 349, endPoint y: 393, distance: 497.9
click at [349, 393] on tr "Ruchi, TK03, 02:00 PM-02:30 PM, Hair (Male) - Hair Cut Ruchi, TK03, 02:30 PM-03…" at bounding box center [470, 467] width 858 height 574
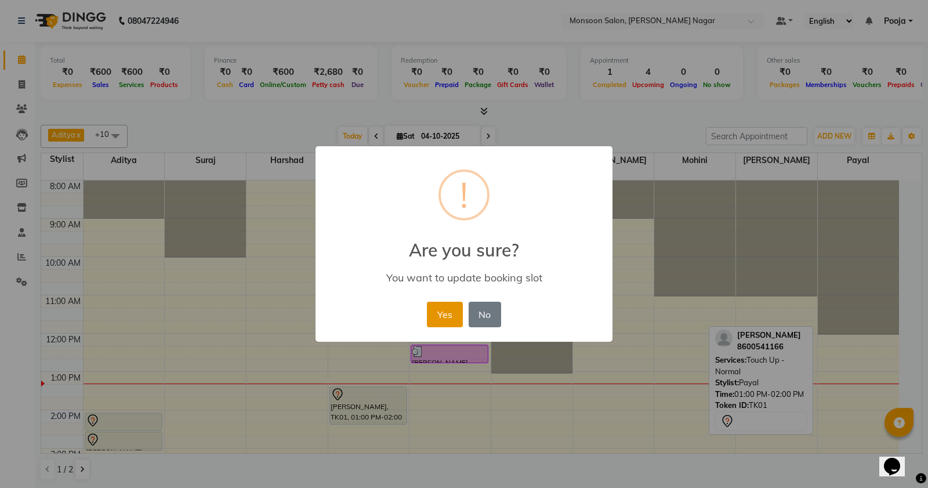
click at [451, 309] on button "Yes" at bounding box center [444, 315] width 35 height 26
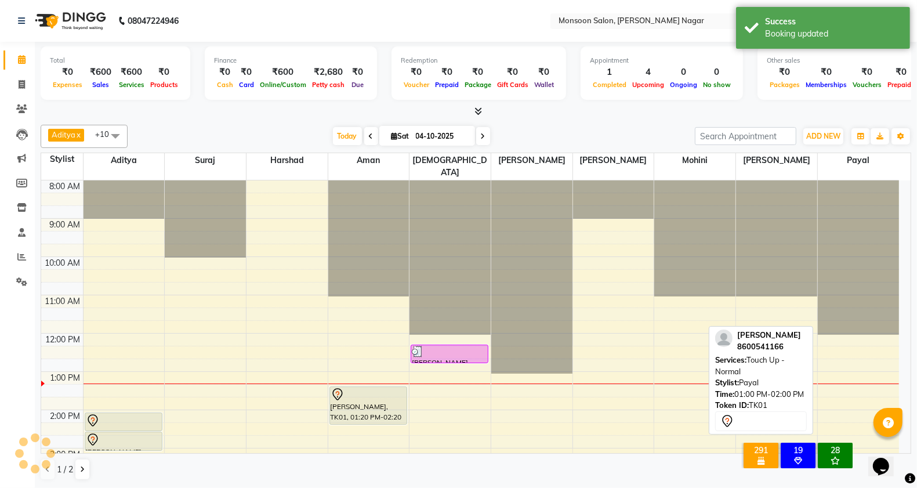
scroll to position [193, 0]
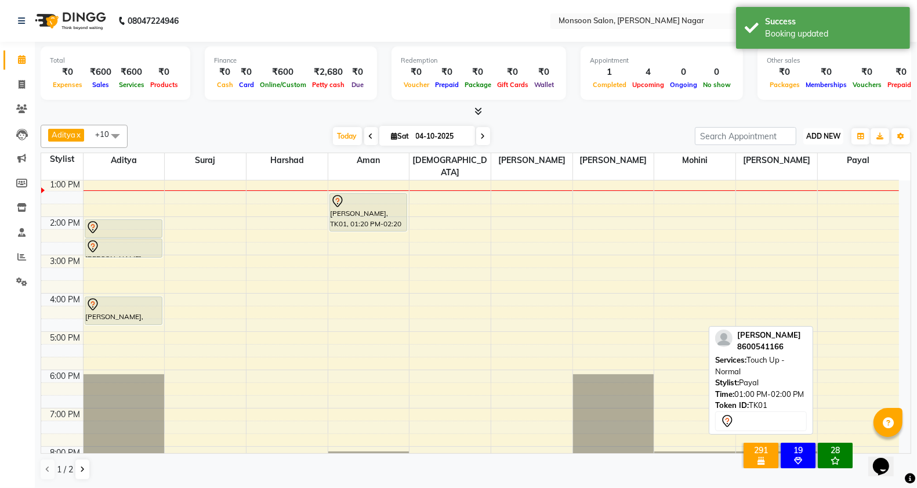
click at [824, 134] on span "ADD NEW" at bounding box center [823, 136] width 34 height 9
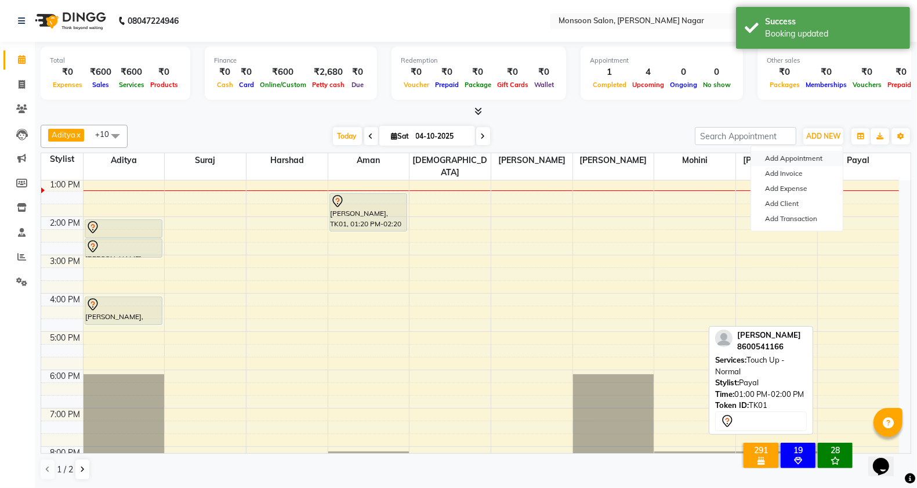
click at [808, 162] on button "Add Appointment" at bounding box center [797, 158] width 92 height 15
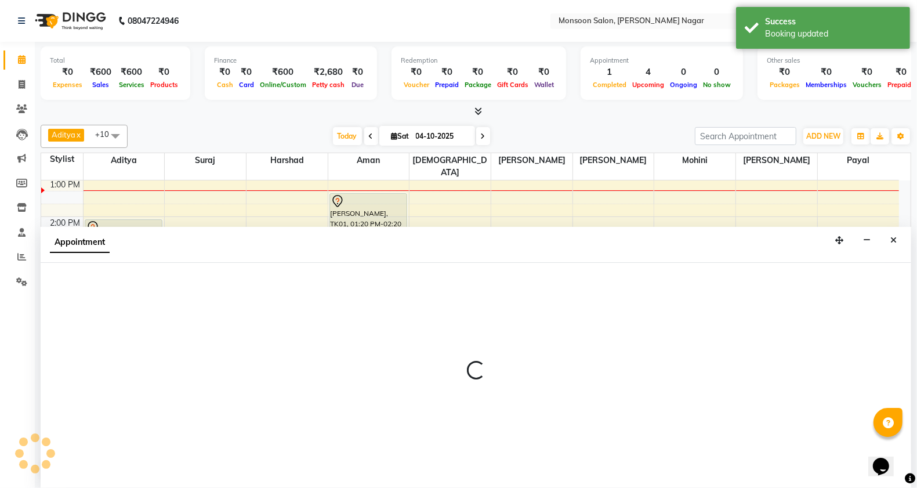
scroll to position [1, 0]
select select "tentative"
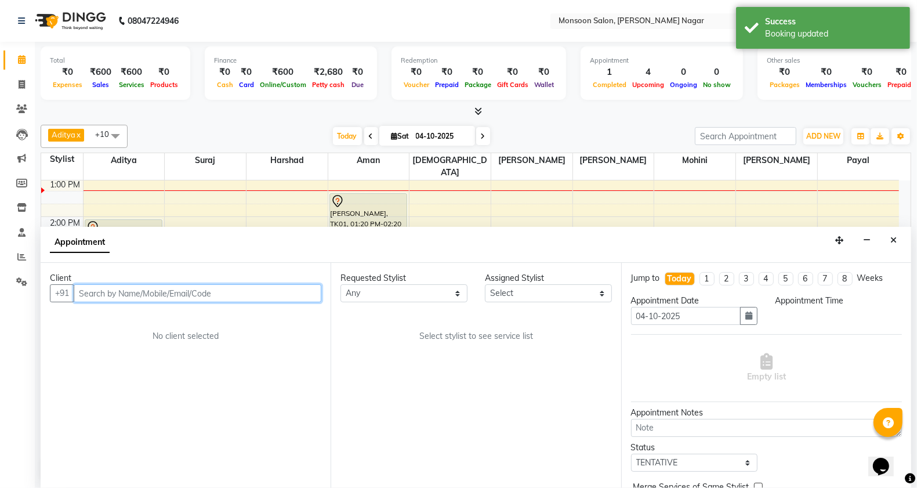
select select "540"
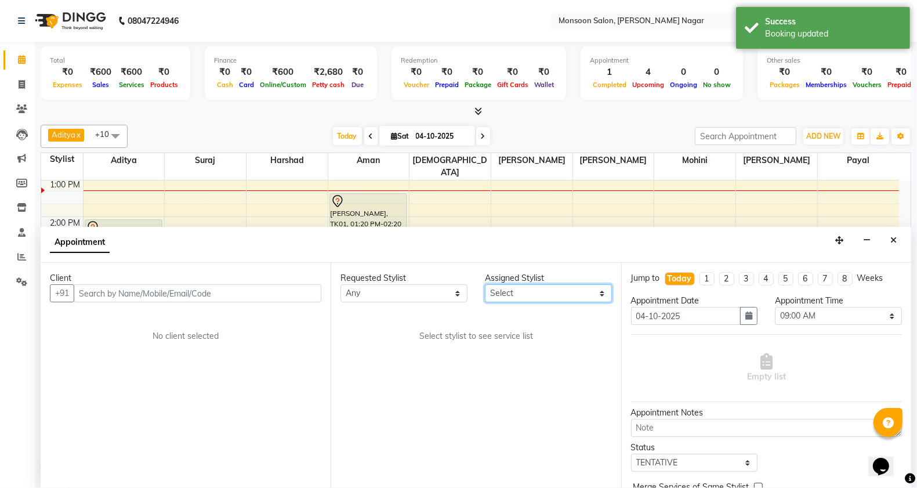
click at [524, 295] on select "Select [PERSON_NAME] [PERSON_NAME] [PERSON_NAME] [PERSON_NAME] [PERSON_NAME] Po…" at bounding box center [548, 293] width 127 height 18
select select "76987"
click at [485, 284] on select "Select [PERSON_NAME] [PERSON_NAME] [PERSON_NAME] [PERSON_NAME] [PERSON_NAME] Po…" at bounding box center [548, 293] width 127 height 18
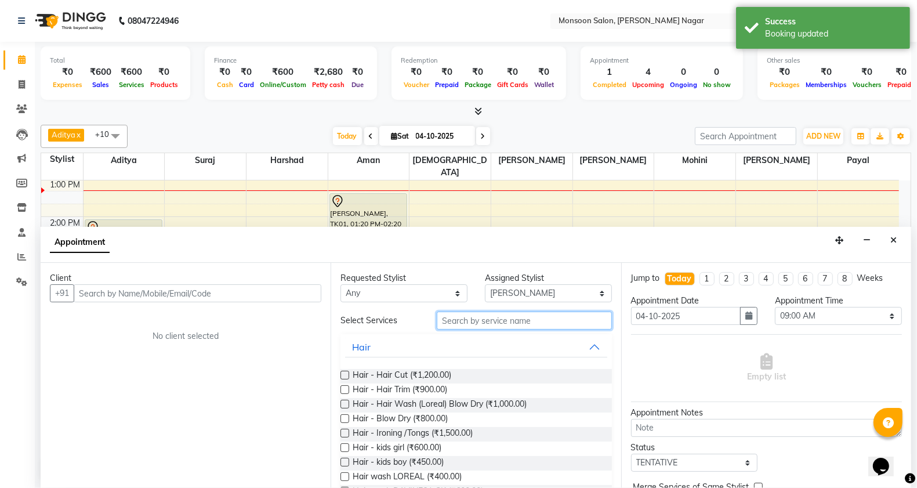
click at [457, 319] on input "text" at bounding box center [524, 321] width 175 height 18
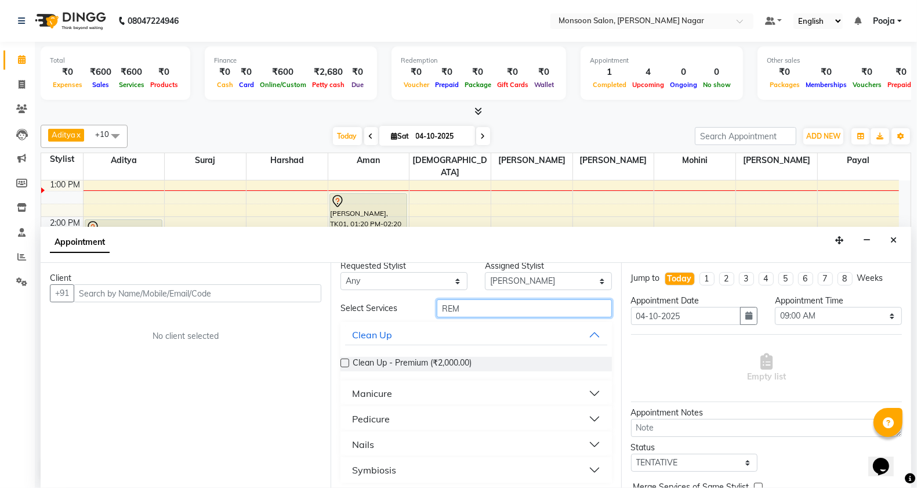
scroll to position [16, 0]
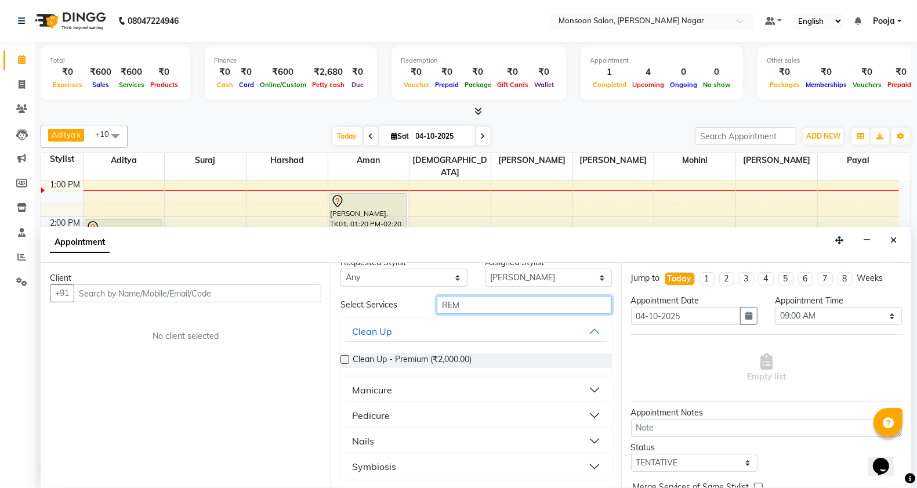
type input "REM"
click at [390, 441] on button "Nails" at bounding box center [476, 440] width 262 height 21
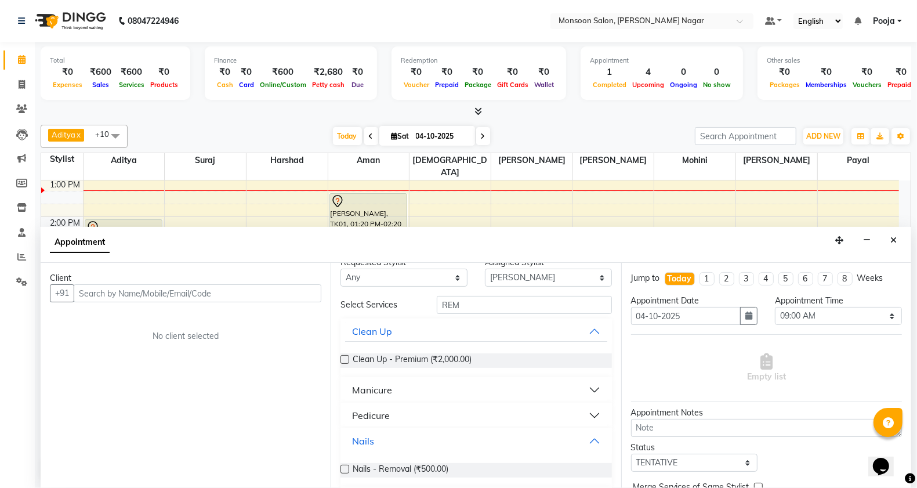
scroll to position [48, 0]
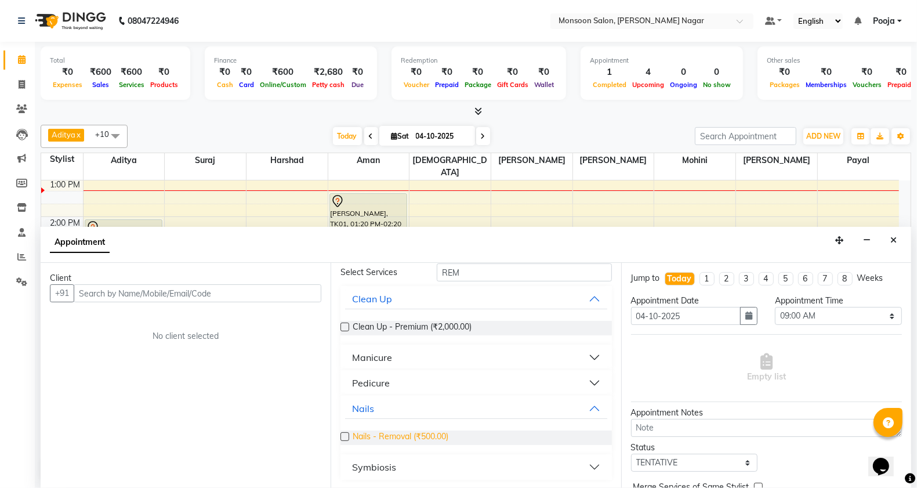
click at [419, 439] on span "Nails - Removal (₹500.00)" at bounding box center [401, 437] width 96 height 15
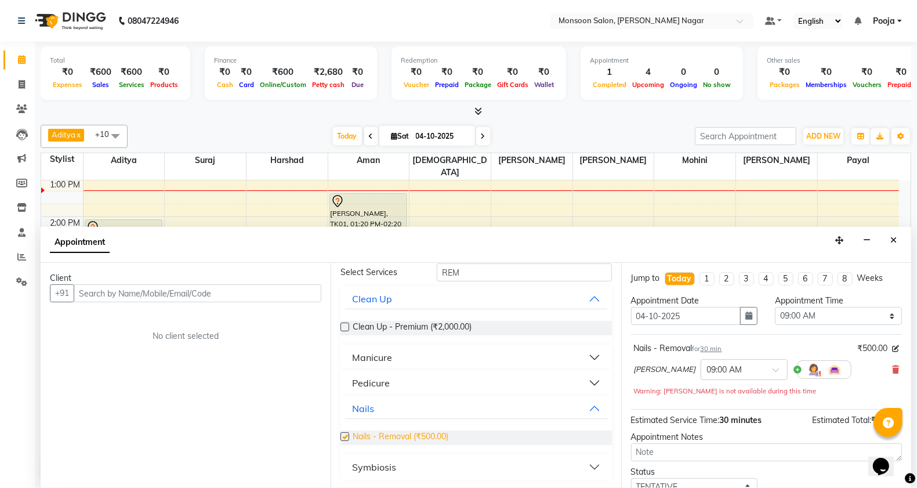
checkbox input "false"
click at [806, 319] on select "Select 09:00 AM 09:15 AM 09:30 AM 09:45 AM 10:00 AM 10:15 AM 10:30 AM 10:45 AM …" at bounding box center [838, 316] width 127 height 18
select select "930"
click at [775, 307] on select "Select 09:00 AM 09:15 AM 09:30 AM 09:45 AM 10:00 AM 10:15 AM 10:30 AM 10:45 AM …" at bounding box center [838, 316] width 127 height 18
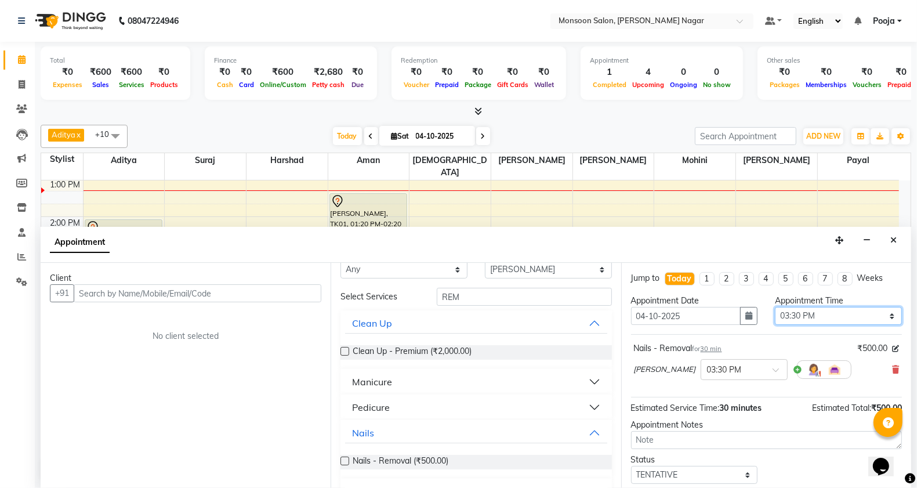
scroll to position [0, 0]
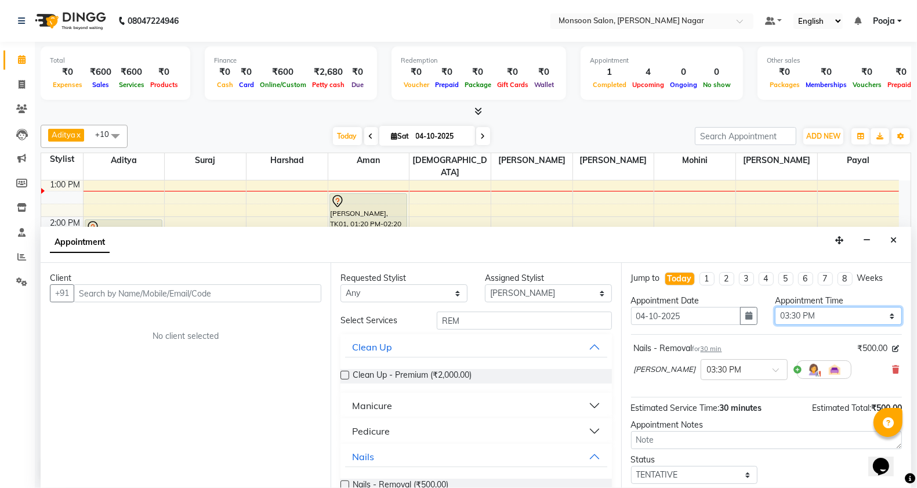
click at [799, 315] on select "Select 09:00 AM 09:15 AM 09:30 AM 09:45 AM 10:00 AM 10:15 AM 10:30 AM 10:45 AM …" at bounding box center [838, 316] width 127 height 18
click at [595, 117] on div at bounding box center [476, 112] width 871 height 12
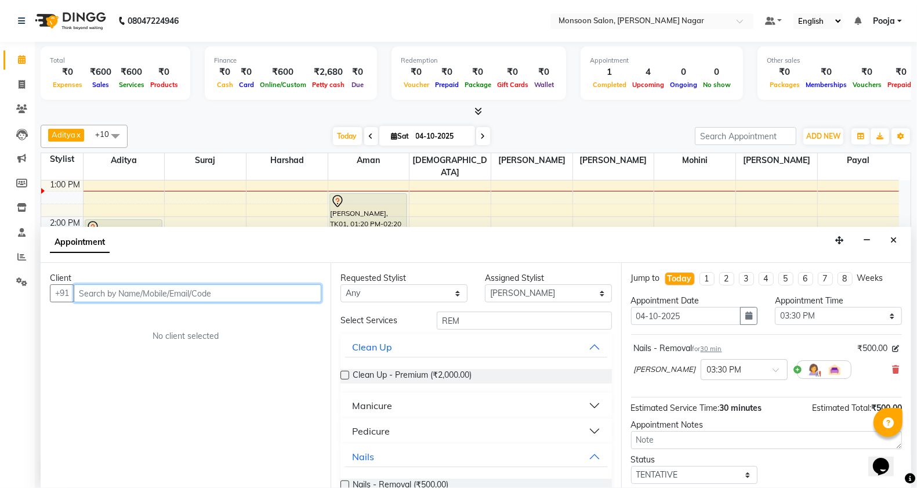
click at [135, 294] on input "text" at bounding box center [198, 293] width 248 height 18
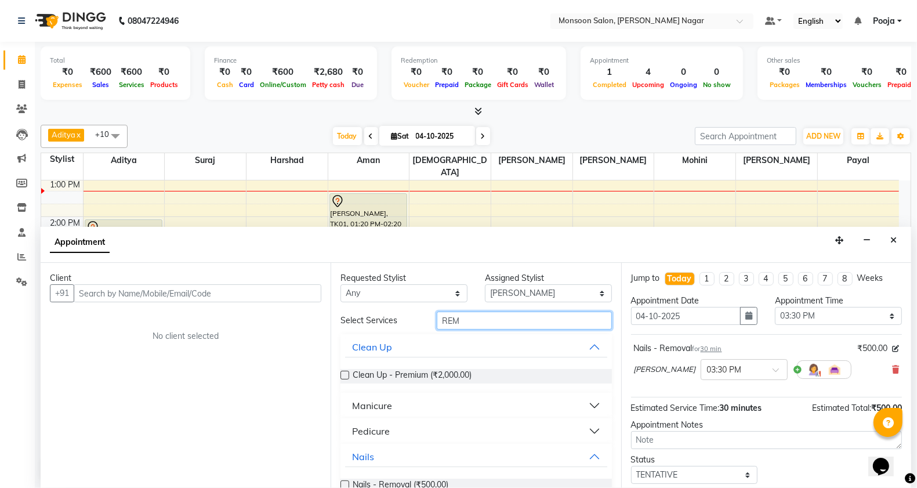
click at [488, 320] on input "REM" at bounding box center [524, 321] width 175 height 18
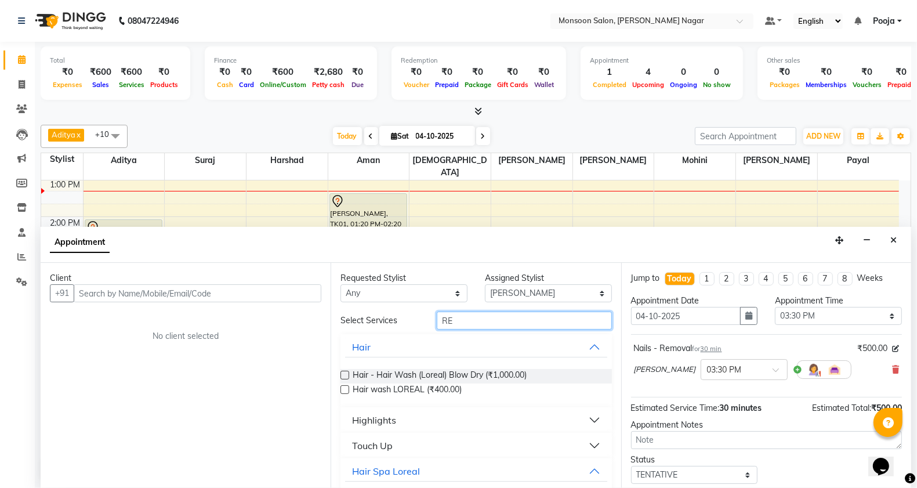
type input "R"
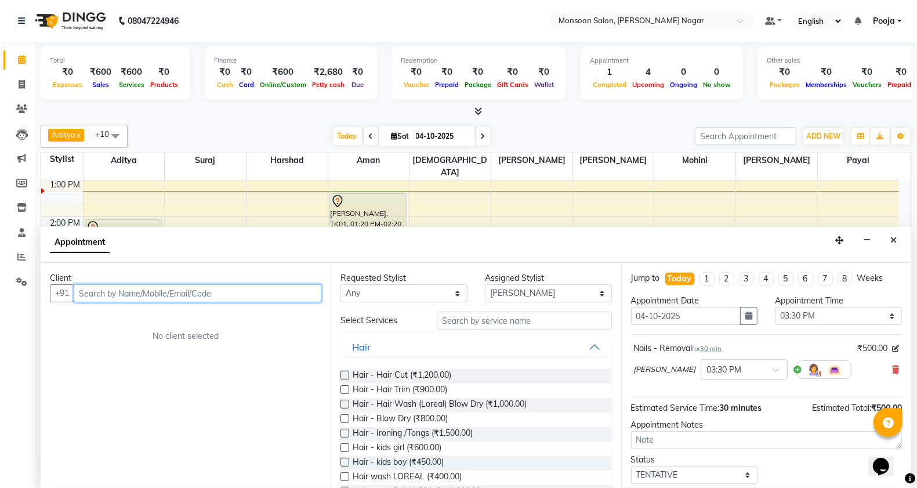
click at [208, 292] on input "text" at bounding box center [198, 293] width 248 height 18
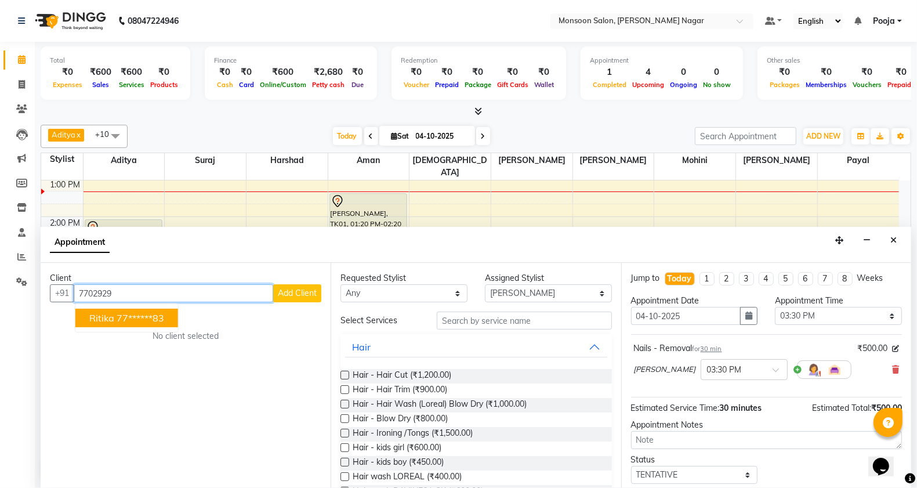
click at [153, 312] on ngb-highlight "77******83" at bounding box center [141, 318] width 48 height 12
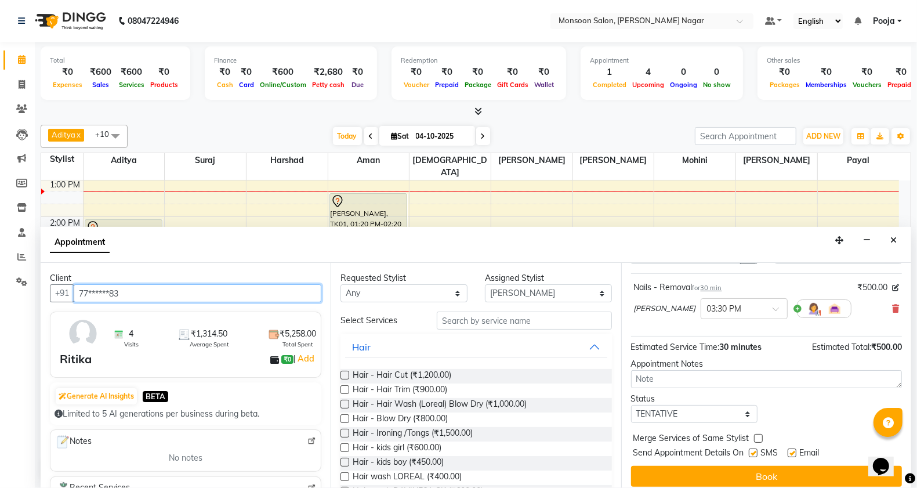
scroll to position [70, 0]
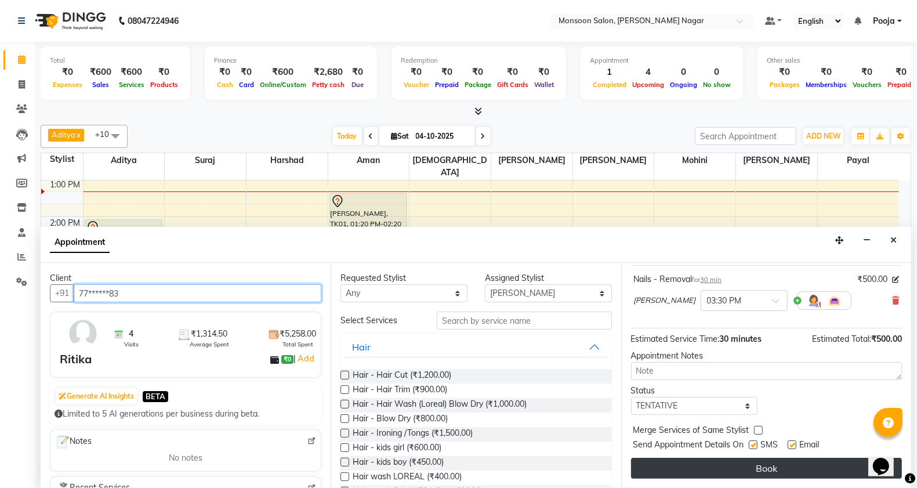
type input "77******83"
click at [770, 472] on button "Book" at bounding box center [766, 468] width 271 height 21
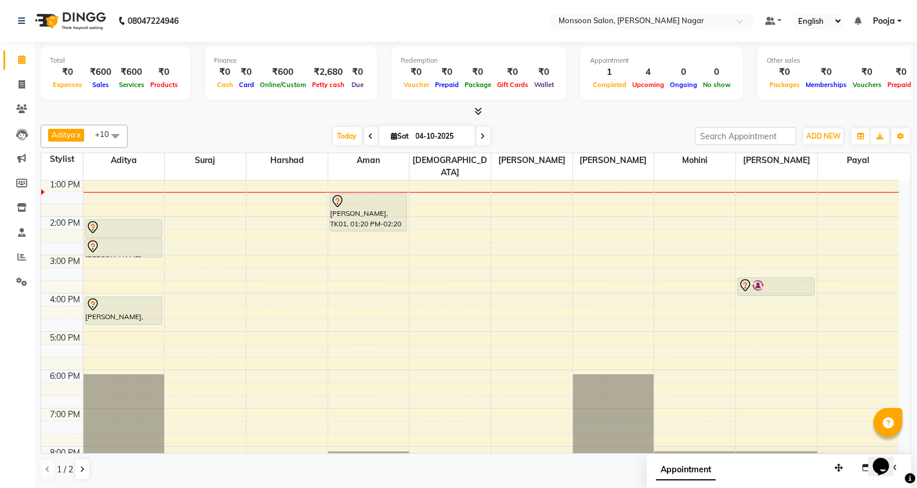
scroll to position [0, 0]
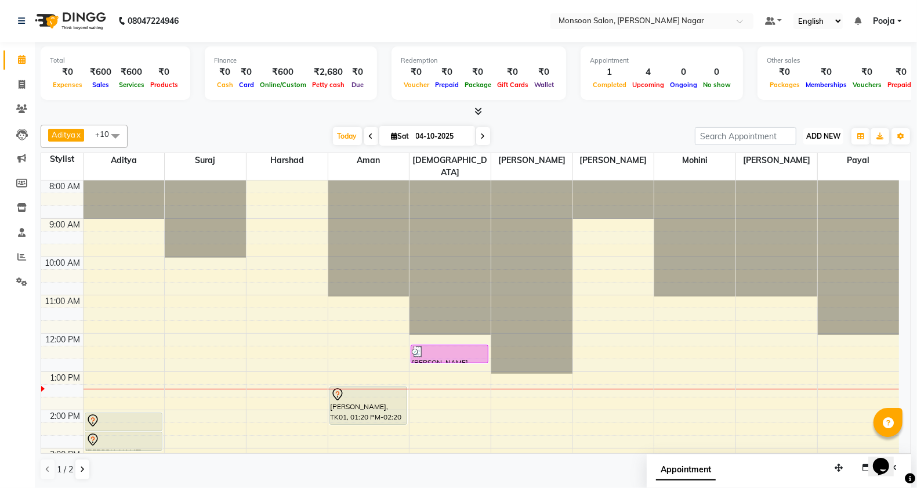
click at [822, 138] on span "ADD NEW" at bounding box center [823, 136] width 34 height 9
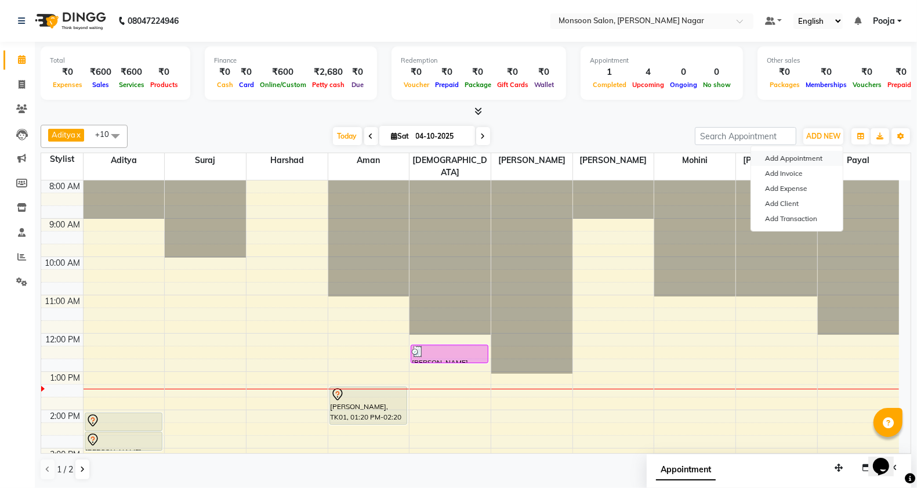
click at [784, 157] on button "Add Appointment" at bounding box center [797, 158] width 92 height 15
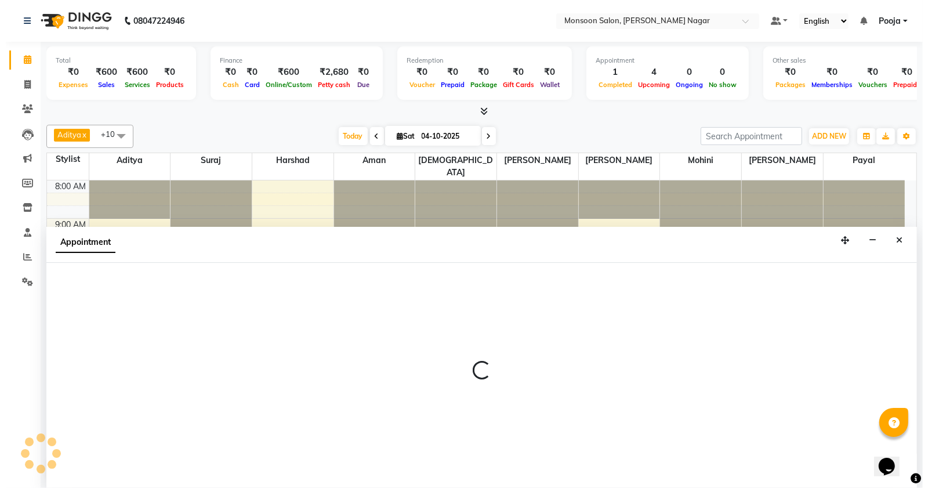
scroll to position [1, 0]
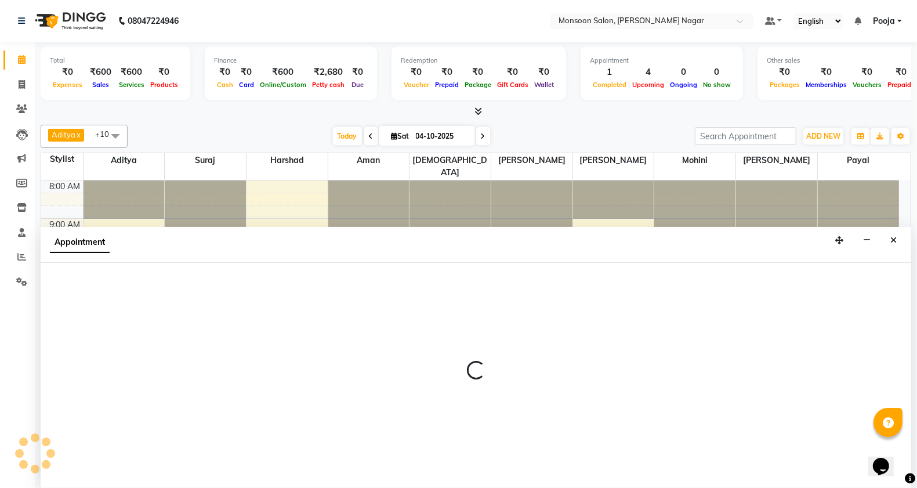
select select "540"
select select "tentative"
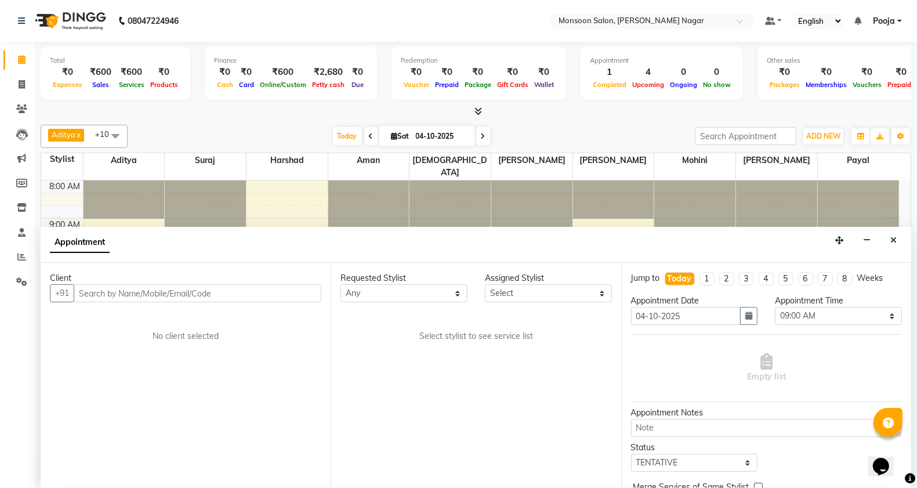
click at [251, 290] on input "text" at bounding box center [198, 293] width 248 height 18
type input "9004439185"
click at [308, 298] on span "Add Client" at bounding box center [297, 293] width 39 height 10
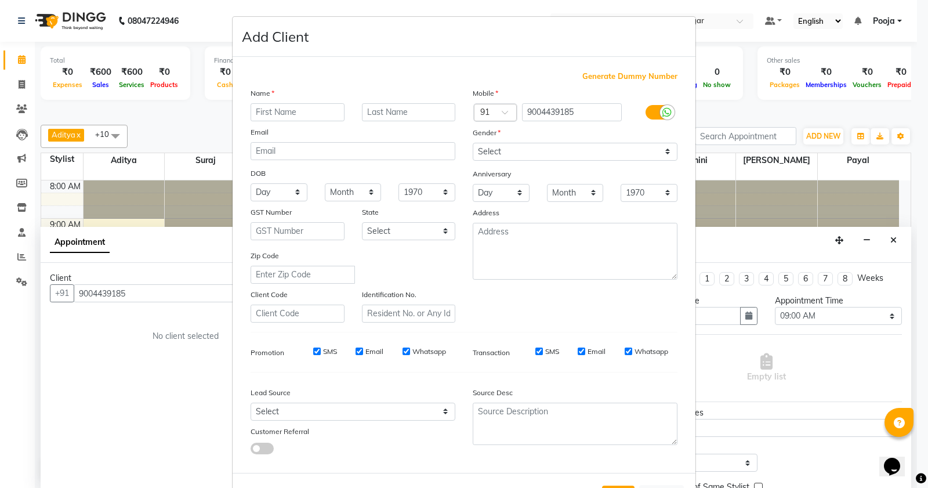
click at [319, 109] on input "text" at bounding box center [298, 112] width 94 height 18
type input "n"
type input "NANDINI"
click at [497, 152] on select "Select Male Female Other Prefer Not To Say" at bounding box center [575, 152] width 205 height 18
click at [473, 143] on select "Select Male Female Other Prefer Not To Say" at bounding box center [575, 152] width 205 height 18
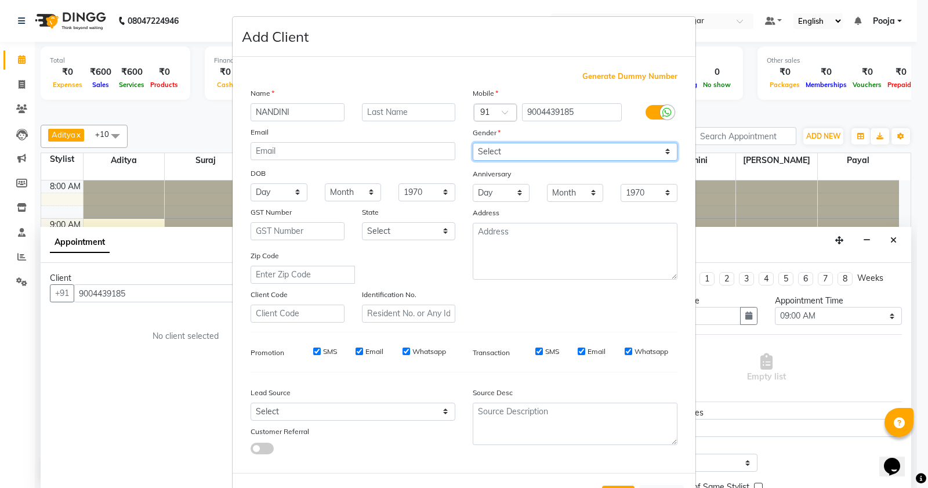
click at [505, 151] on select "Select Male Female Other Prefer Not To Say" at bounding box center [575, 152] width 205 height 18
select select "female"
click at [473, 143] on select "Select Male Female Other Prefer Not To Say" at bounding box center [575, 152] width 205 height 18
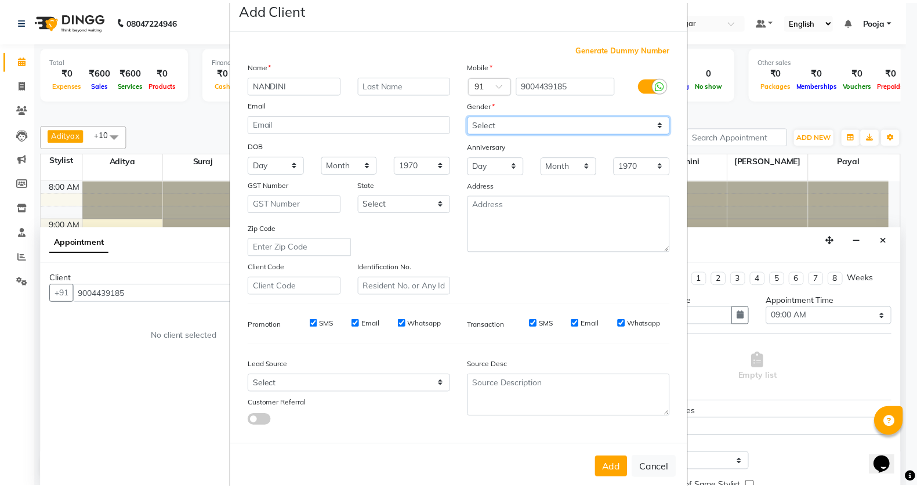
scroll to position [44, 0]
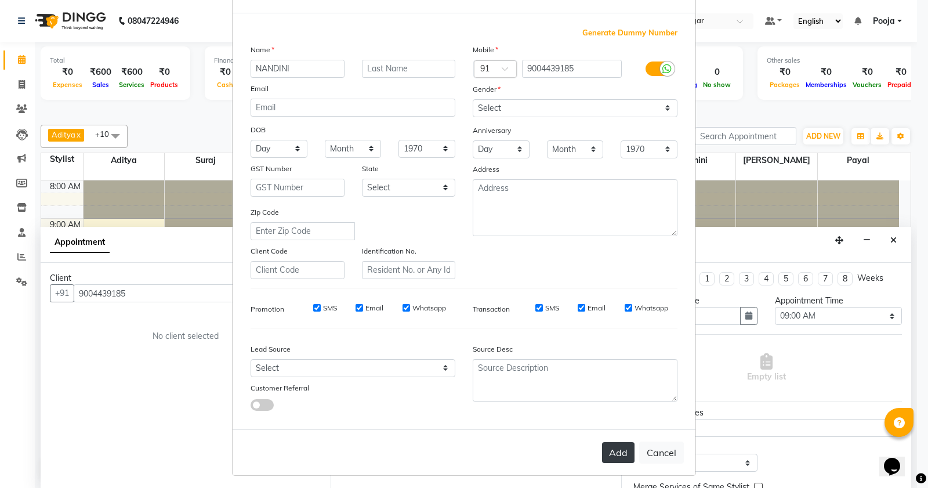
click at [615, 445] on button "Add" at bounding box center [618, 452] width 32 height 21
type input "90******85"
select select
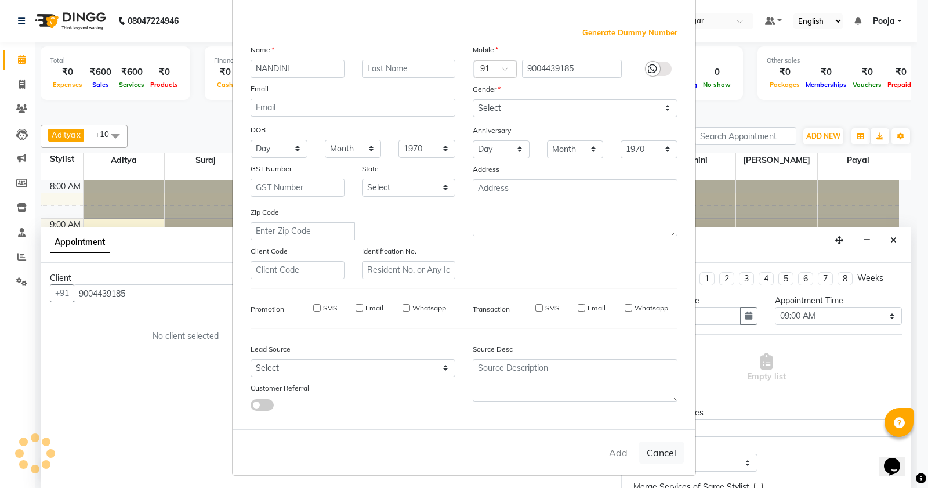
select select
checkbox input "false"
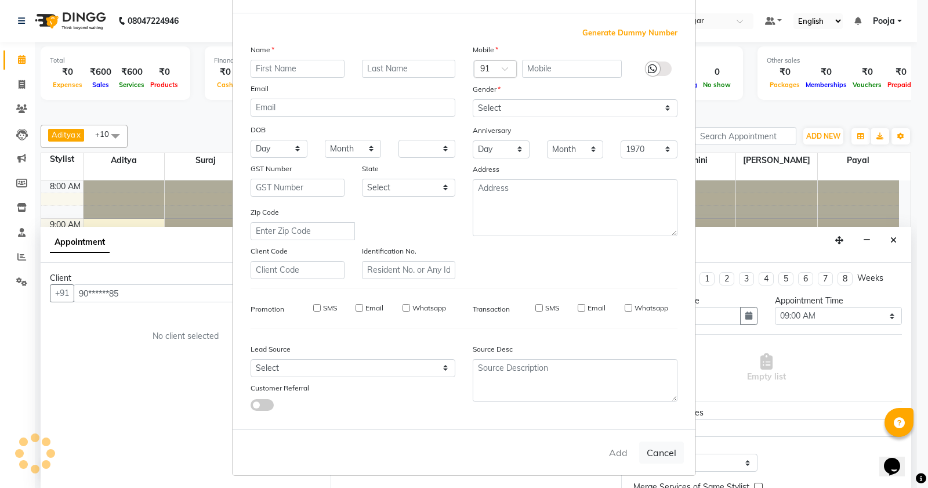
checkbox input "false"
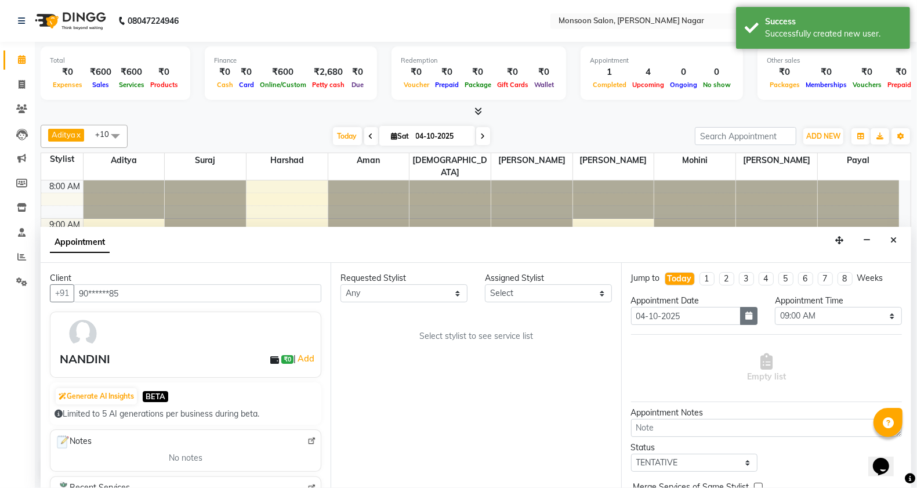
click at [746, 316] on icon "button" at bounding box center [749, 316] width 7 height 8
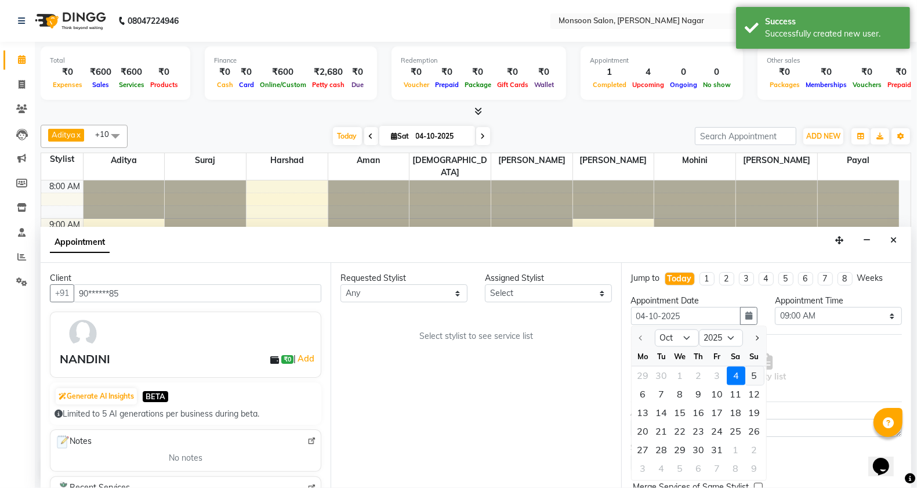
click at [752, 376] on div "5" at bounding box center [755, 376] width 19 height 19
type input "05-10-2025"
select select "540"
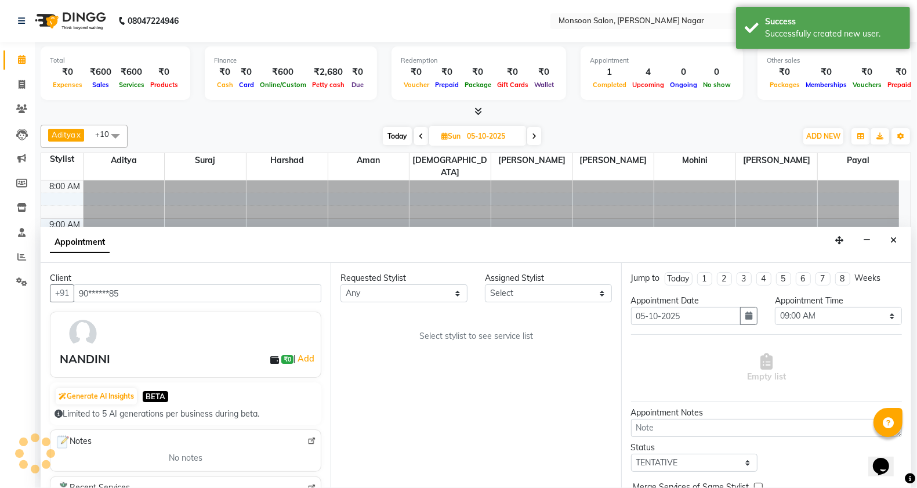
scroll to position [194, 0]
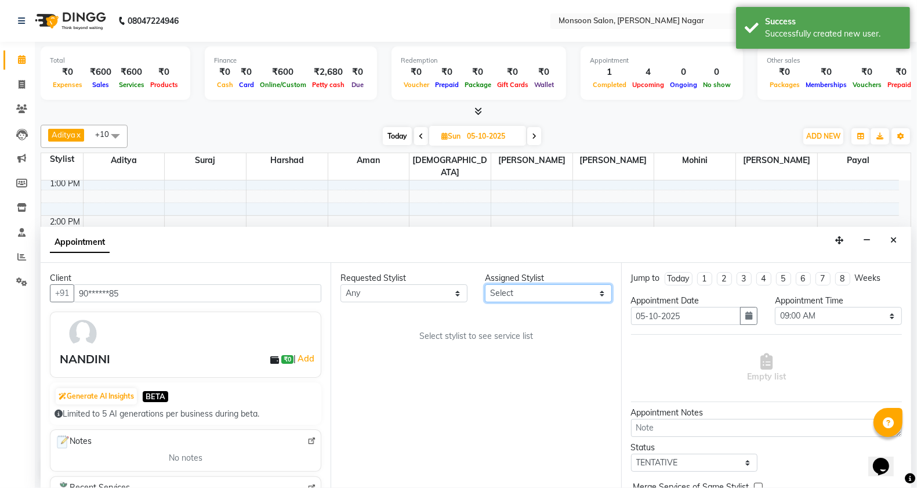
click at [513, 294] on select "Select [PERSON_NAME] [PERSON_NAME] [PERSON_NAME] [PERSON_NAME] [PERSON_NAME] Po…" at bounding box center [548, 293] width 127 height 18
click at [485, 284] on select "Select [PERSON_NAME] [PERSON_NAME] [PERSON_NAME] [PERSON_NAME] [PERSON_NAME] Po…" at bounding box center [548, 293] width 127 height 18
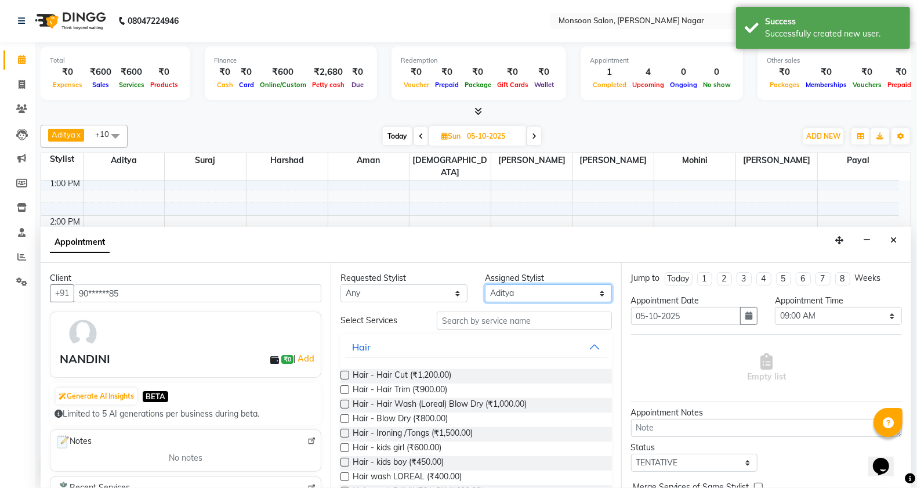
click at [504, 297] on select "Select [PERSON_NAME] [PERSON_NAME] [PERSON_NAME] [PERSON_NAME] [PERSON_NAME] Po…" at bounding box center [548, 293] width 127 height 18
select select "62989"
click at [485, 284] on select "Select [PERSON_NAME] [PERSON_NAME] [PERSON_NAME] [PERSON_NAME] [PERSON_NAME] Po…" at bounding box center [548, 293] width 127 height 18
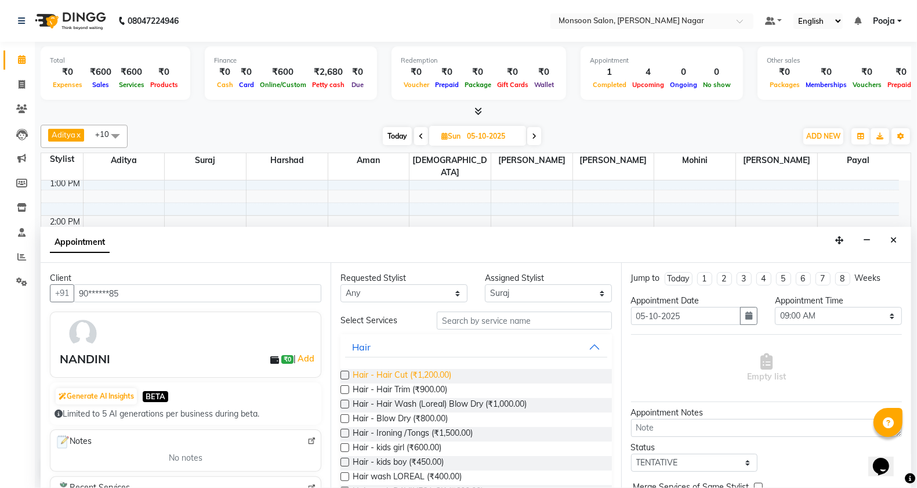
click at [383, 373] on span "Hair - Hair Cut (₹1,200.00)" at bounding box center [402, 376] width 99 height 15
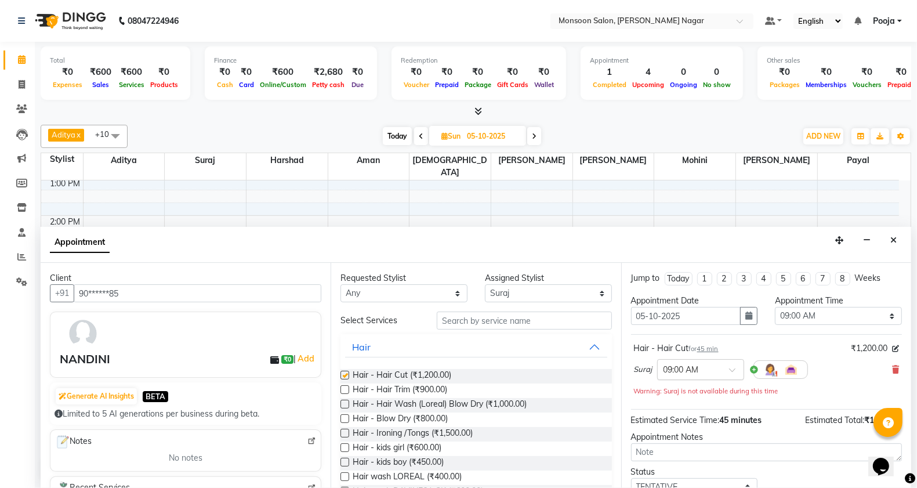
checkbox input "false"
drag, startPoint x: 779, startPoint y: 321, endPoint x: 779, endPoint y: 308, distance: 12.8
click at [779, 321] on select "Select 09:00 AM 09:15 AM 09:30 AM 09:45 AM 10:00 AM 10:15 AM 10:30 AM 10:45 AM …" at bounding box center [838, 316] width 127 height 18
select select "720"
click at [775, 307] on select "Select 09:00 AM 09:15 AM 09:30 AM 09:45 AM 10:00 AM 10:15 AM 10:30 AM 10:45 AM …" at bounding box center [838, 316] width 127 height 18
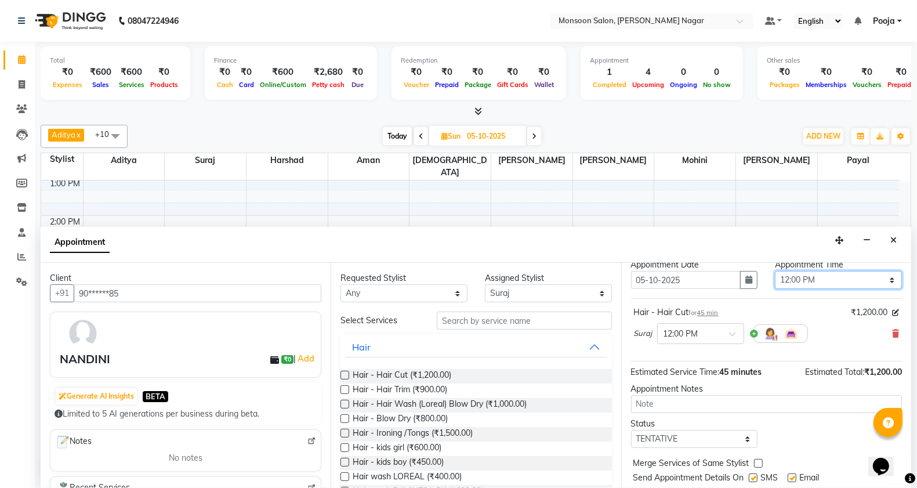
scroll to position [70, 0]
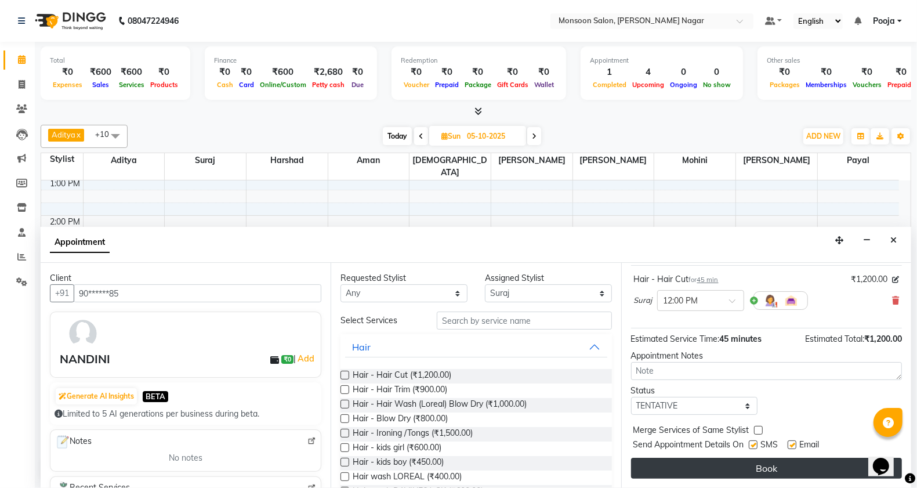
click at [697, 465] on button "Book" at bounding box center [766, 468] width 271 height 21
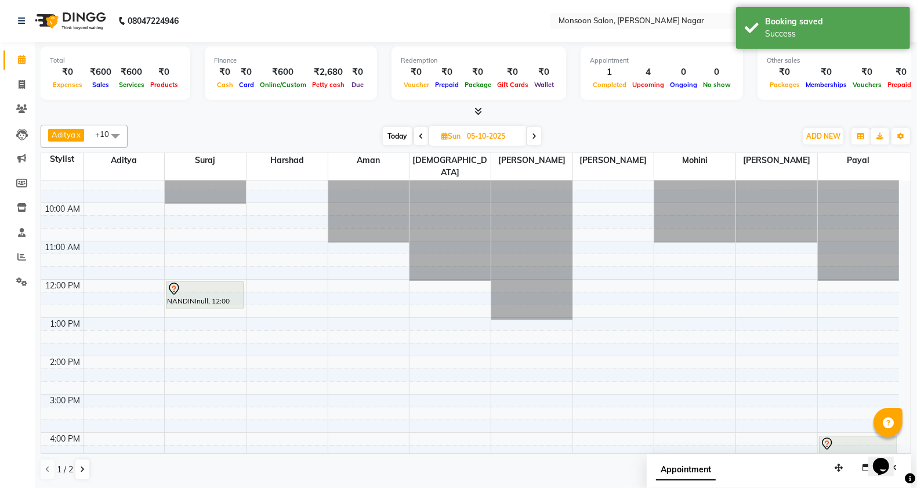
scroll to position [1, 0]
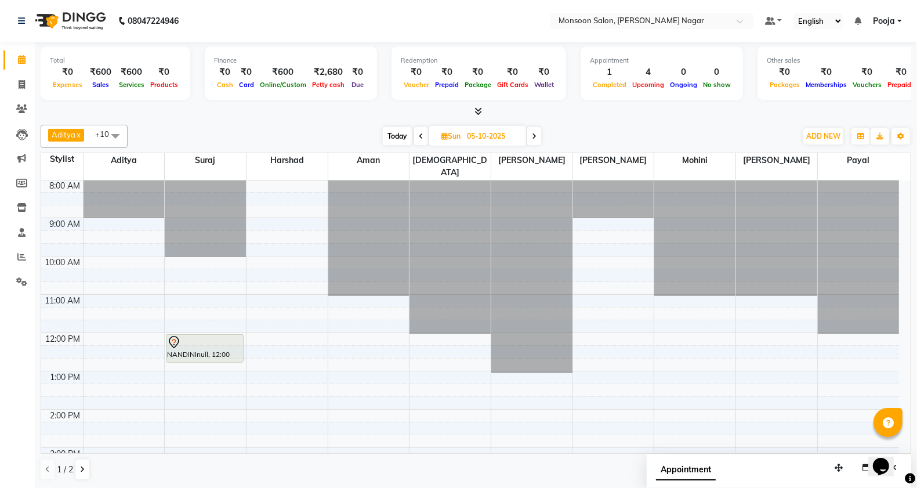
click at [422, 137] on icon at bounding box center [421, 136] width 5 height 7
type input "04-10-2025"
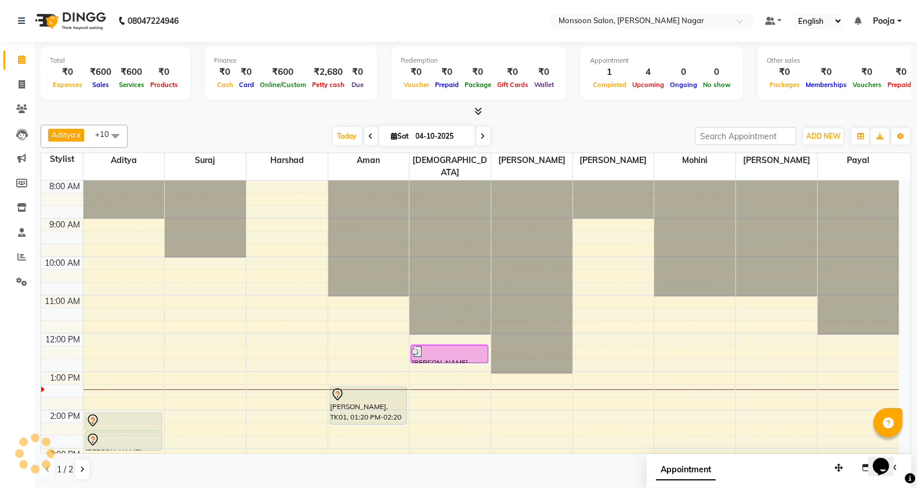
scroll to position [194, 0]
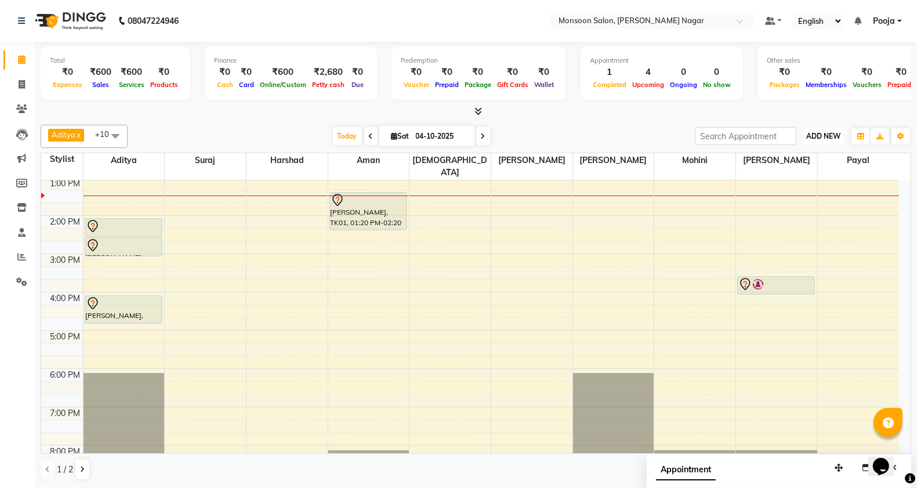
click at [822, 138] on span "ADD NEW" at bounding box center [823, 136] width 34 height 9
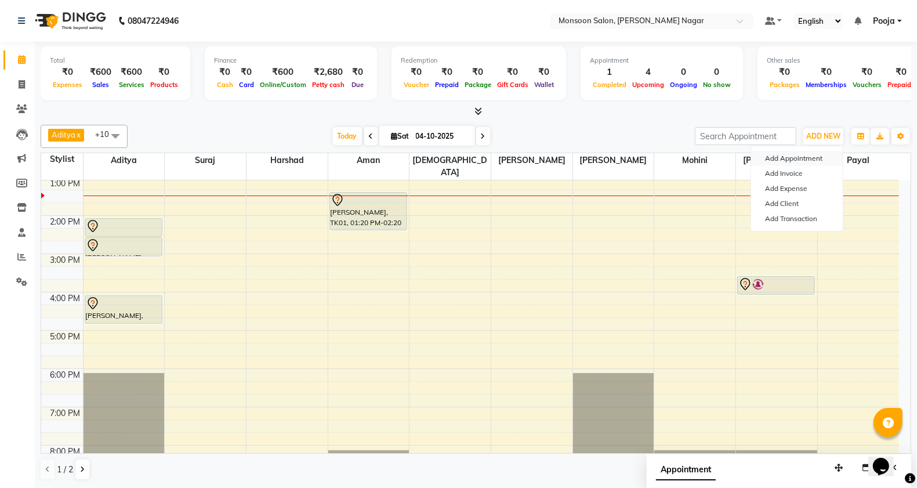
click at [810, 161] on button "Add Appointment" at bounding box center [797, 158] width 92 height 15
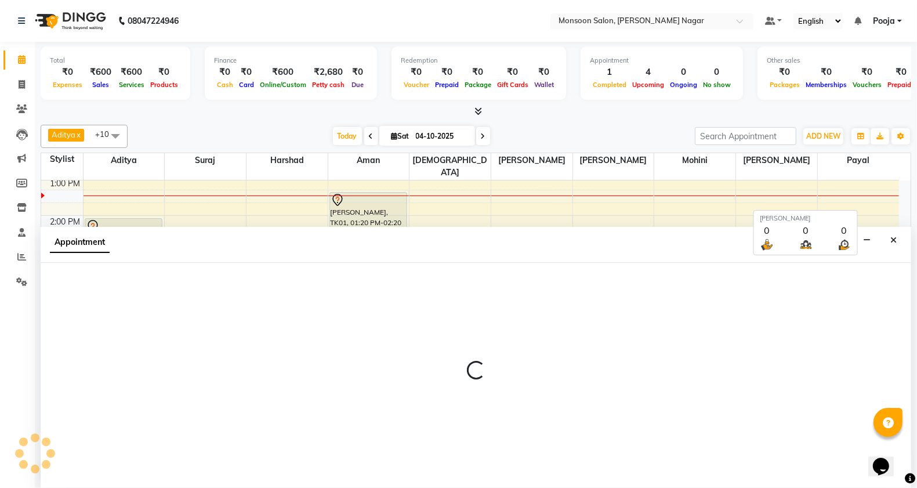
select select "540"
select select "tentative"
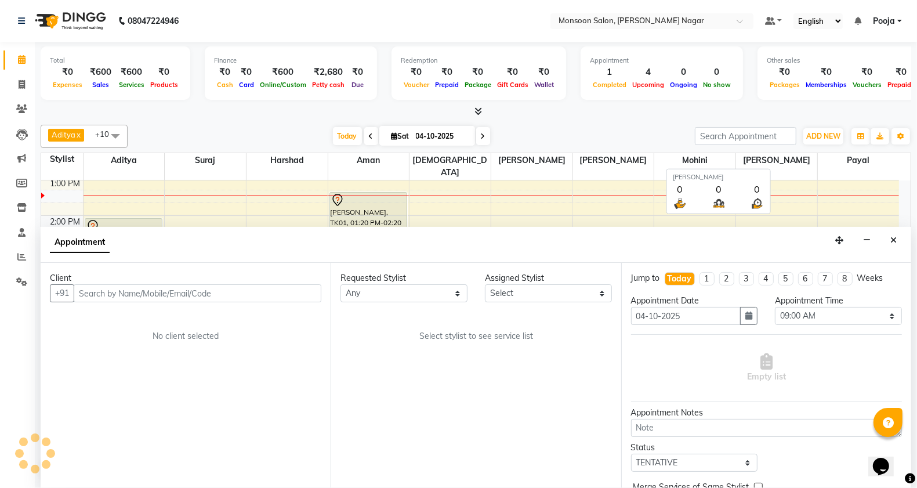
scroll to position [1, 0]
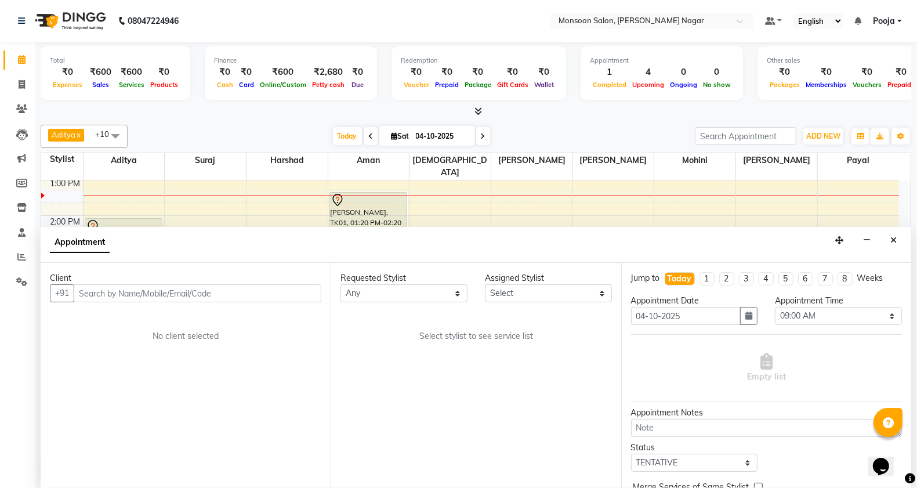
click at [293, 291] on input "text" at bounding box center [198, 293] width 248 height 18
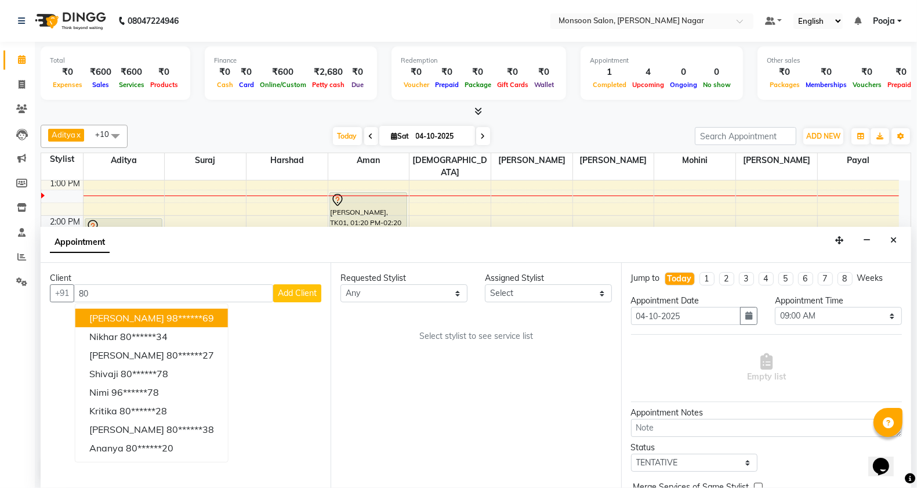
type input "8"
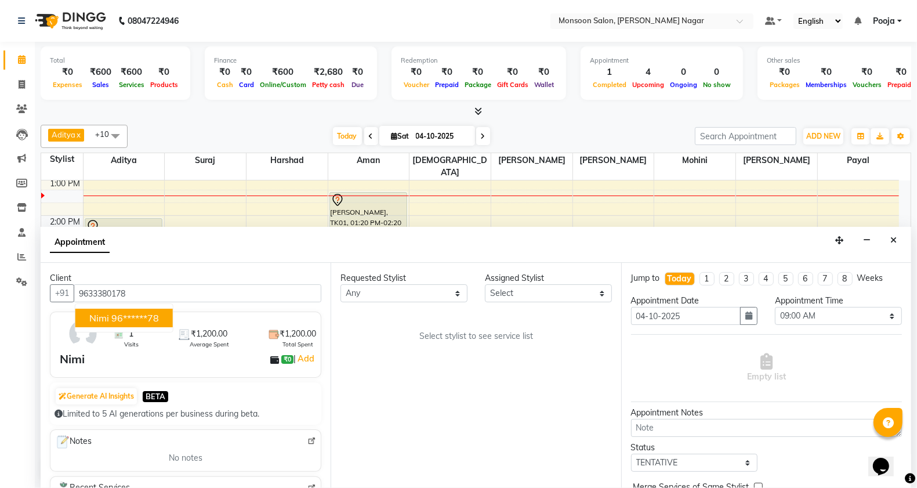
click at [120, 319] on ngb-highlight "96******78" at bounding box center [135, 318] width 48 height 12
type input "96******78"
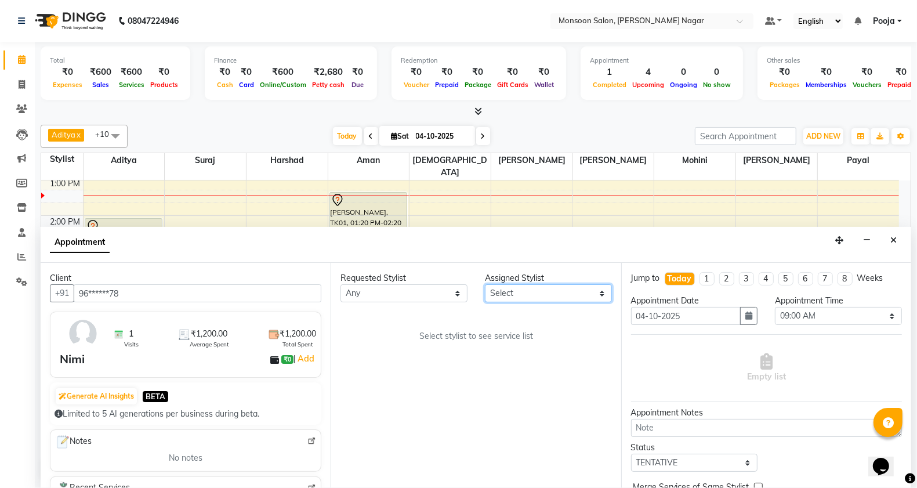
click at [517, 296] on select "Select [PERSON_NAME] [PERSON_NAME] [PERSON_NAME] [PERSON_NAME] [PERSON_NAME] Po…" at bounding box center [548, 293] width 127 height 18
select select "51999"
click at [485, 284] on select "Select [PERSON_NAME] [PERSON_NAME] [PERSON_NAME] [PERSON_NAME] [PERSON_NAME] Po…" at bounding box center [548, 293] width 127 height 18
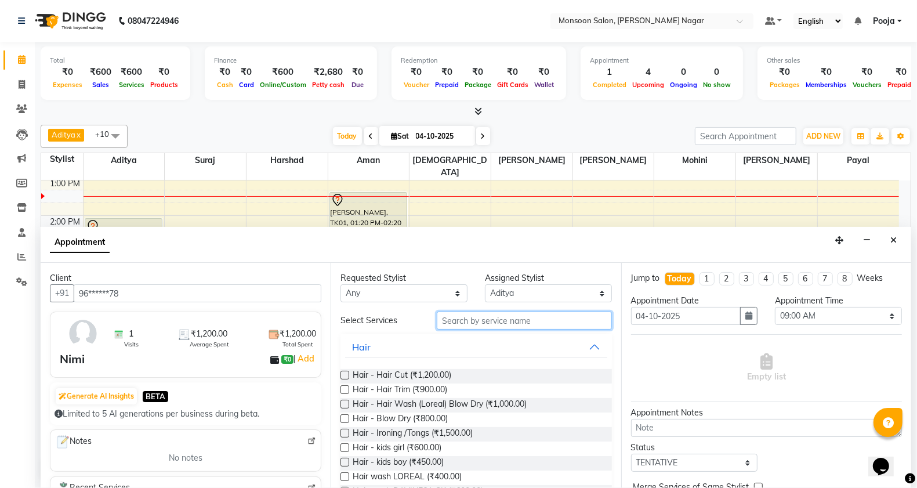
click at [448, 322] on input "text" at bounding box center [524, 321] width 175 height 18
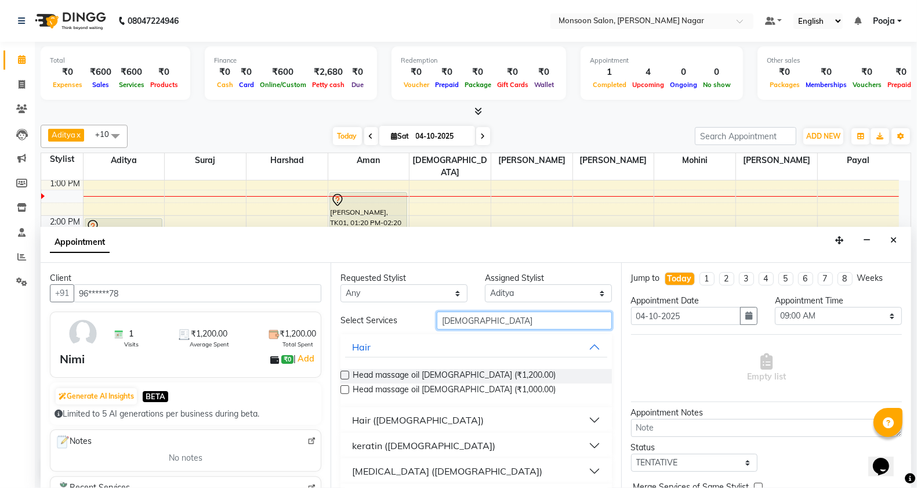
type input "MALE"
click at [392, 412] on button "Hair ([DEMOGRAPHIC_DATA])" at bounding box center [476, 420] width 262 height 21
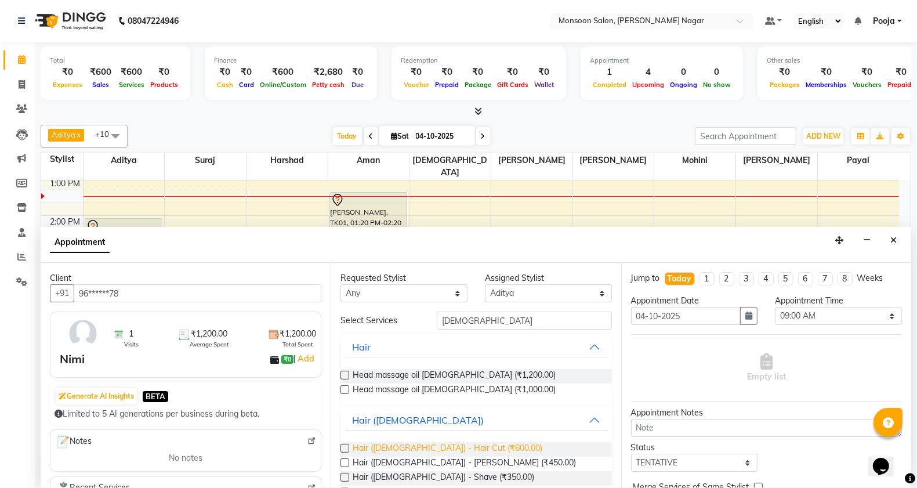
click at [407, 447] on span "Hair (Male) - Hair Cut (₹600.00)" at bounding box center [448, 449] width 190 height 15
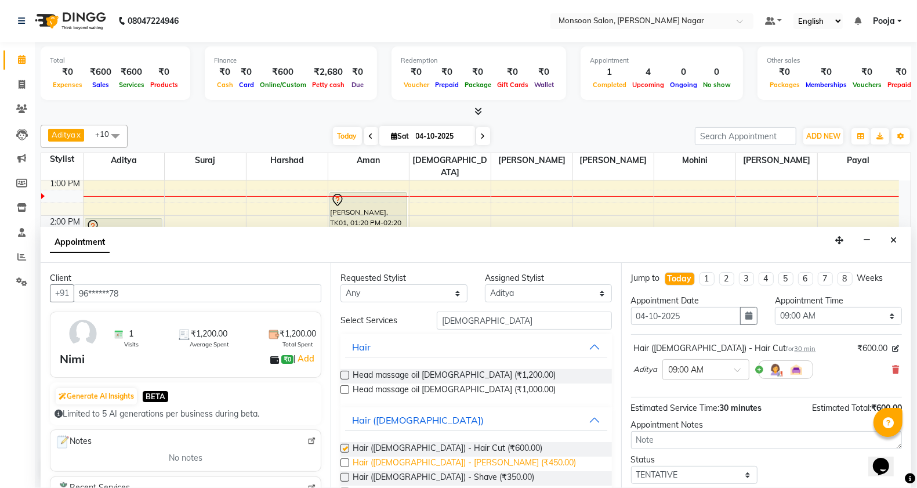
checkbox input "false"
click at [410, 460] on span "Hair (Male) - Beard (₹450.00)" at bounding box center [464, 464] width 223 height 15
checkbox input "false"
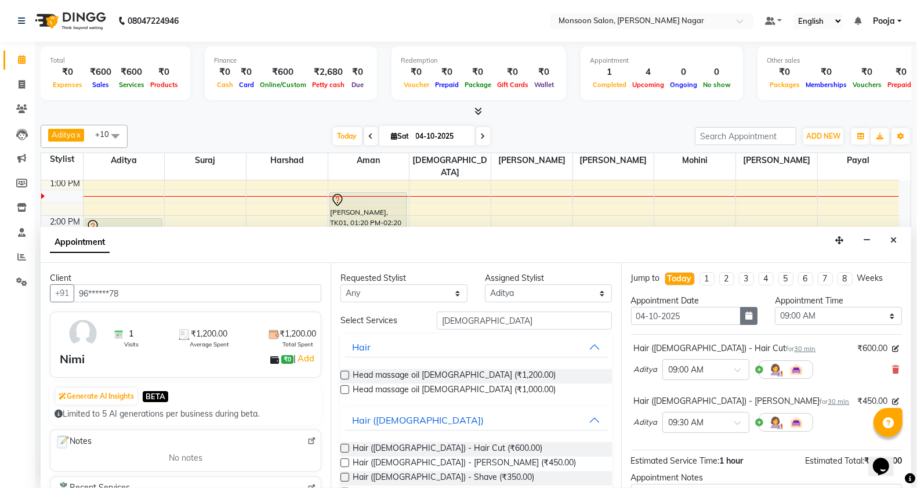
click at [751, 317] on button "button" at bounding box center [748, 316] width 17 height 18
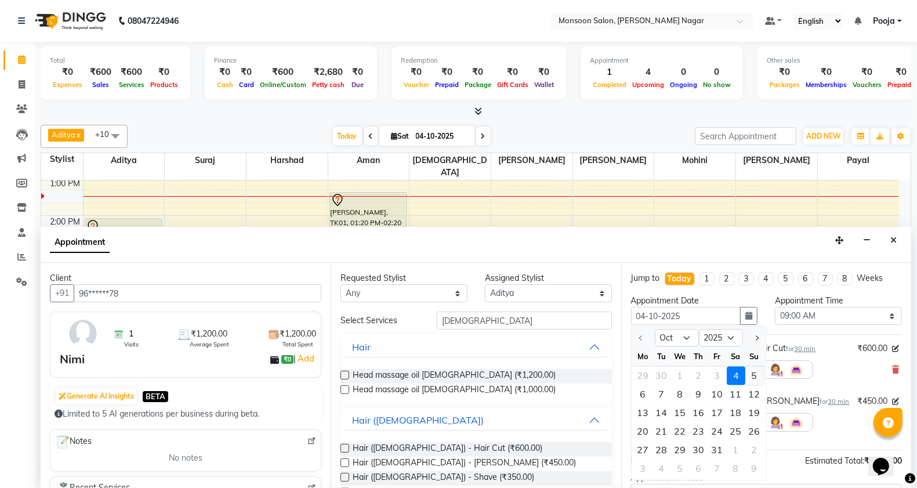
click at [751, 377] on div "5" at bounding box center [755, 376] width 19 height 19
type input "05-10-2025"
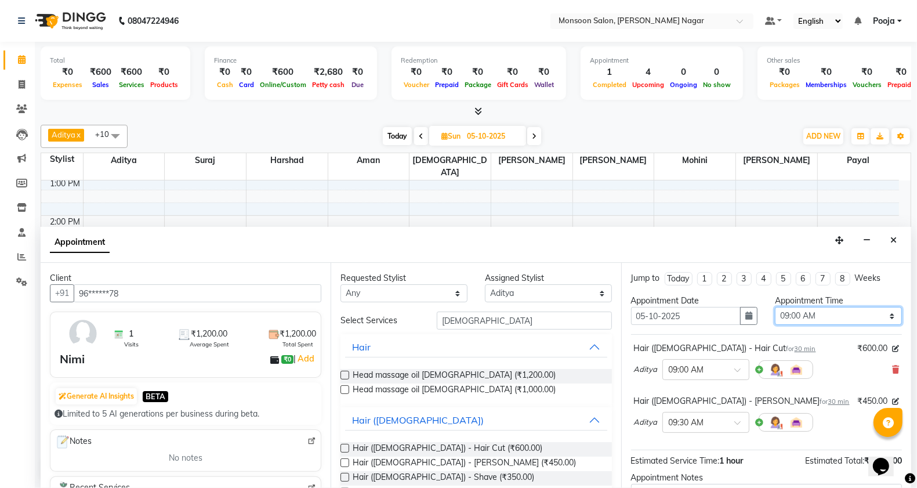
click at [808, 319] on select "Select 09:00 AM 09:15 AM 09:30 AM 09:45 AM 10:00 AM 10:15 AM 10:30 AM 10:45 AM …" at bounding box center [838, 316] width 127 height 18
select select "600"
click at [775, 307] on select "Select 09:00 AM 09:15 AM 09:30 AM 09:45 AM 10:00 AM 10:15 AM 10:30 AM 10:45 AM …" at bounding box center [838, 316] width 127 height 18
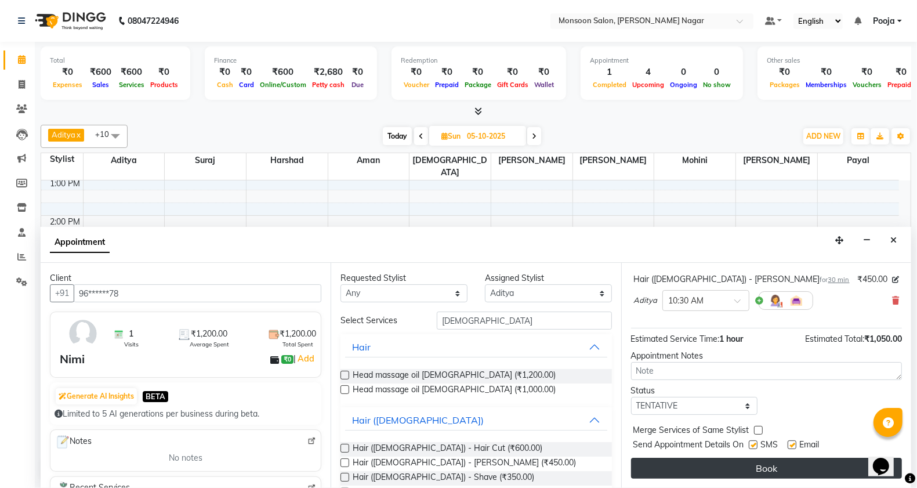
click at [727, 465] on button "Book" at bounding box center [766, 468] width 271 height 21
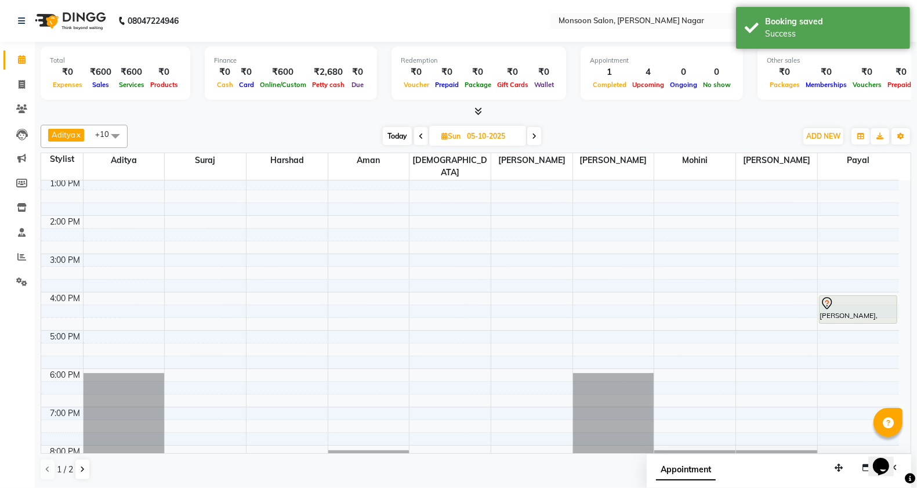
scroll to position [0, 0]
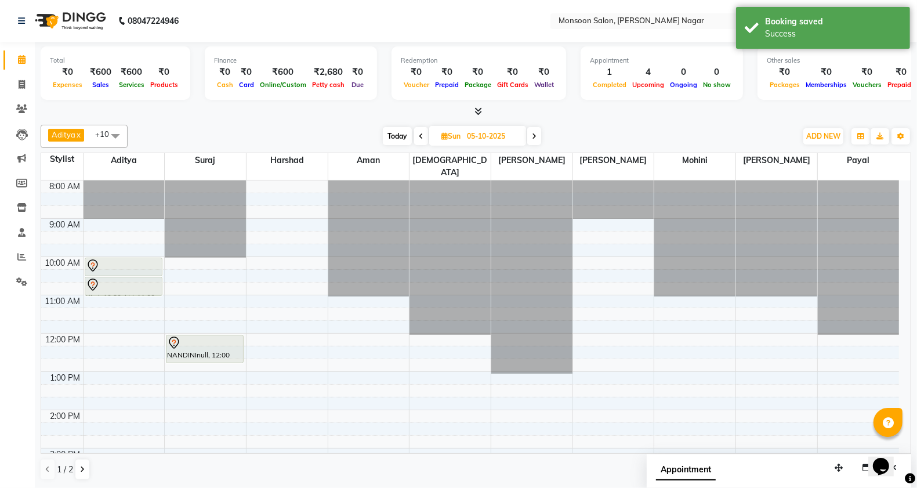
click at [399, 138] on span "Today" at bounding box center [397, 136] width 29 height 18
type input "04-10-2025"
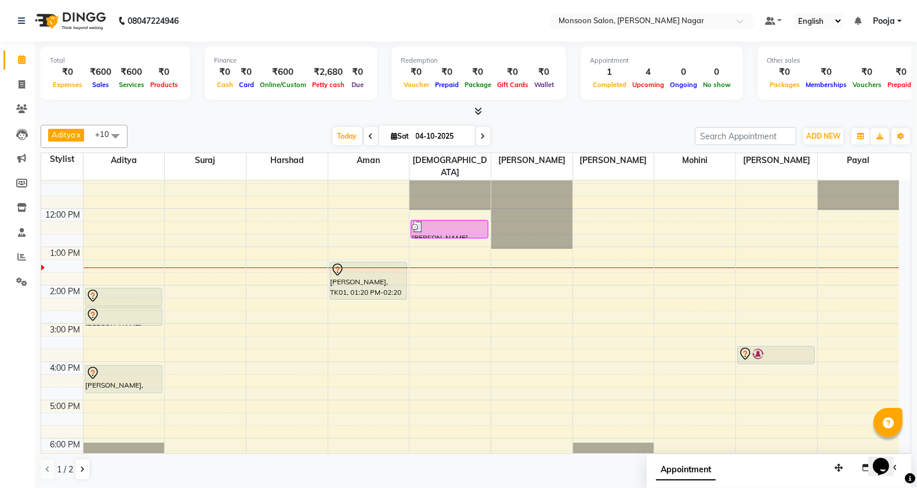
scroll to position [102, 0]
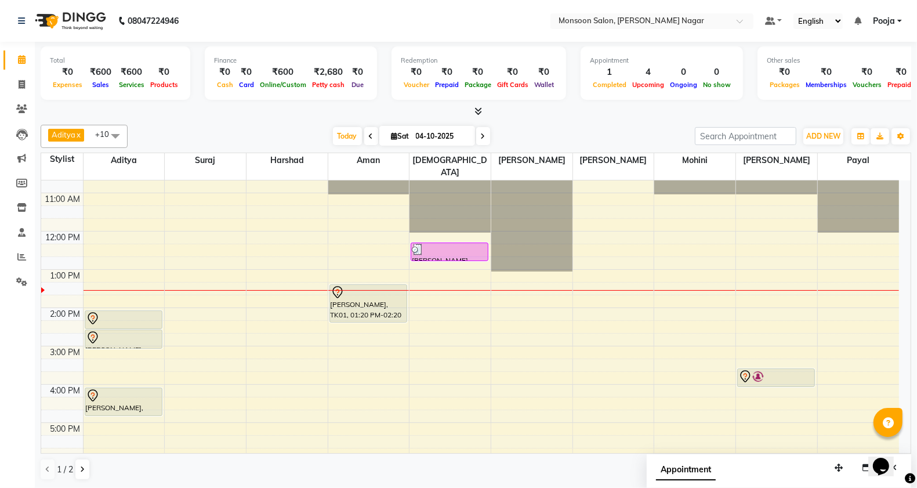
click at [106, 141] on span at bounding box center [115, 136] width 23 height 22
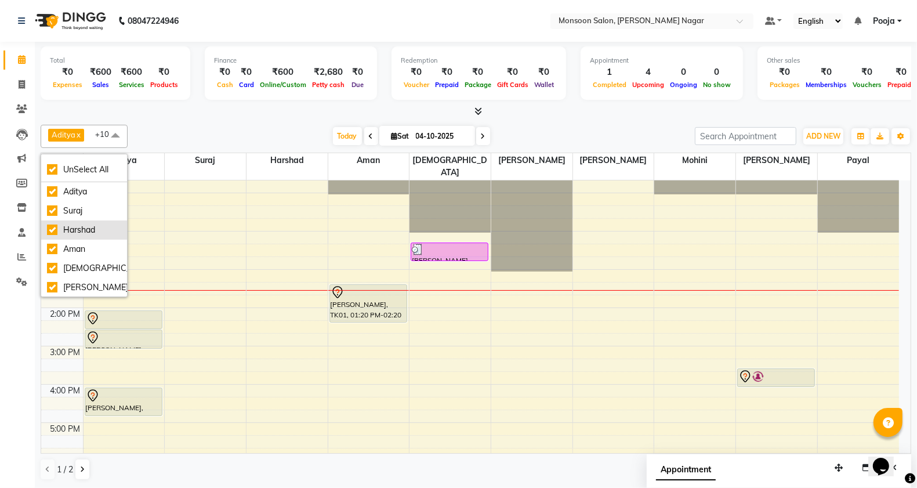
click at [104, 232] on div "Harshad" at bounding box center [84, 230] width 74 height 12
checkbox input "false"
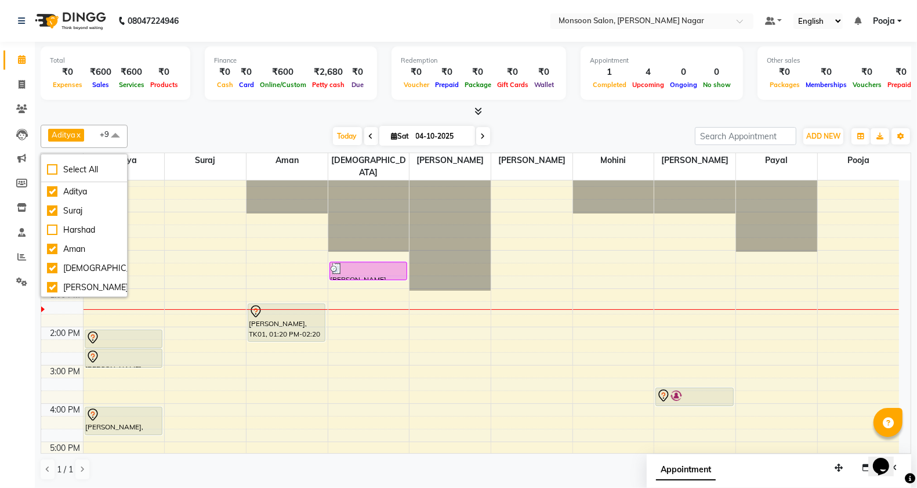
scroll to position [0, 0]
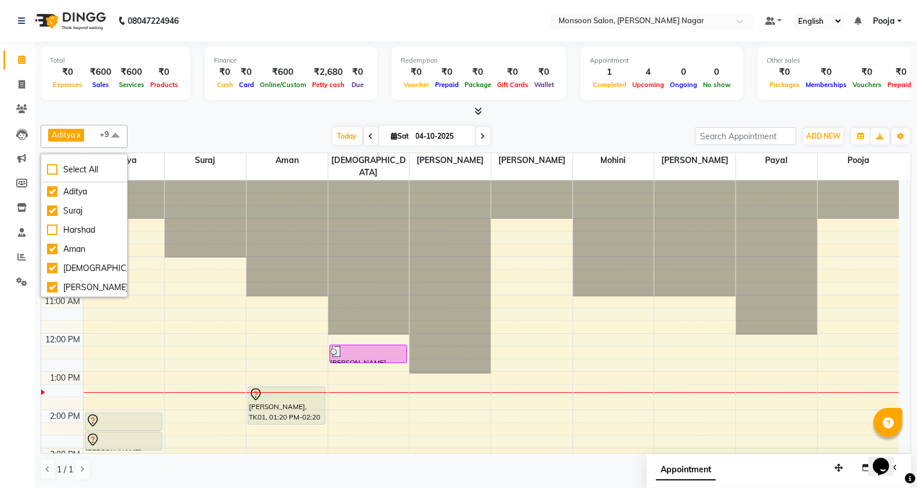
click at [215, 140] on div "Today Sat 04-10-2025" at bounding box center [411, 136] width 556 height 17
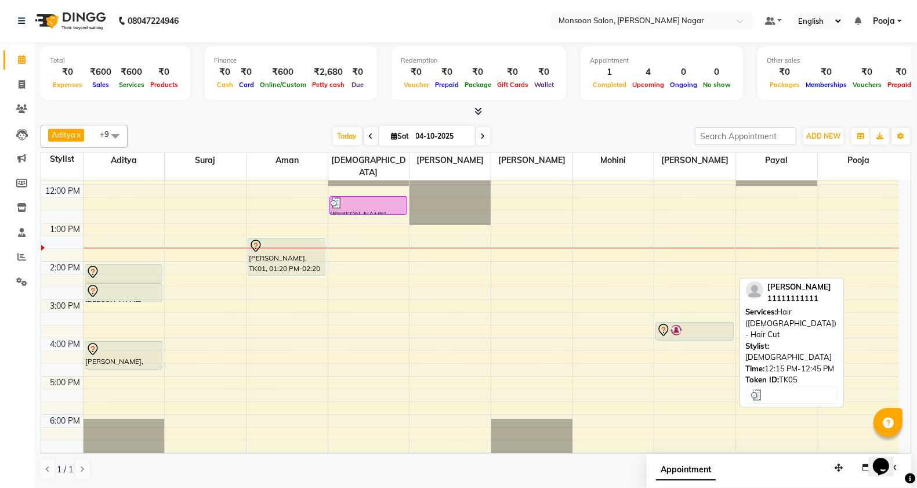
scroll to position [193, 0]
